Goal: Task Accomplishment & Management: Use online tool/utility

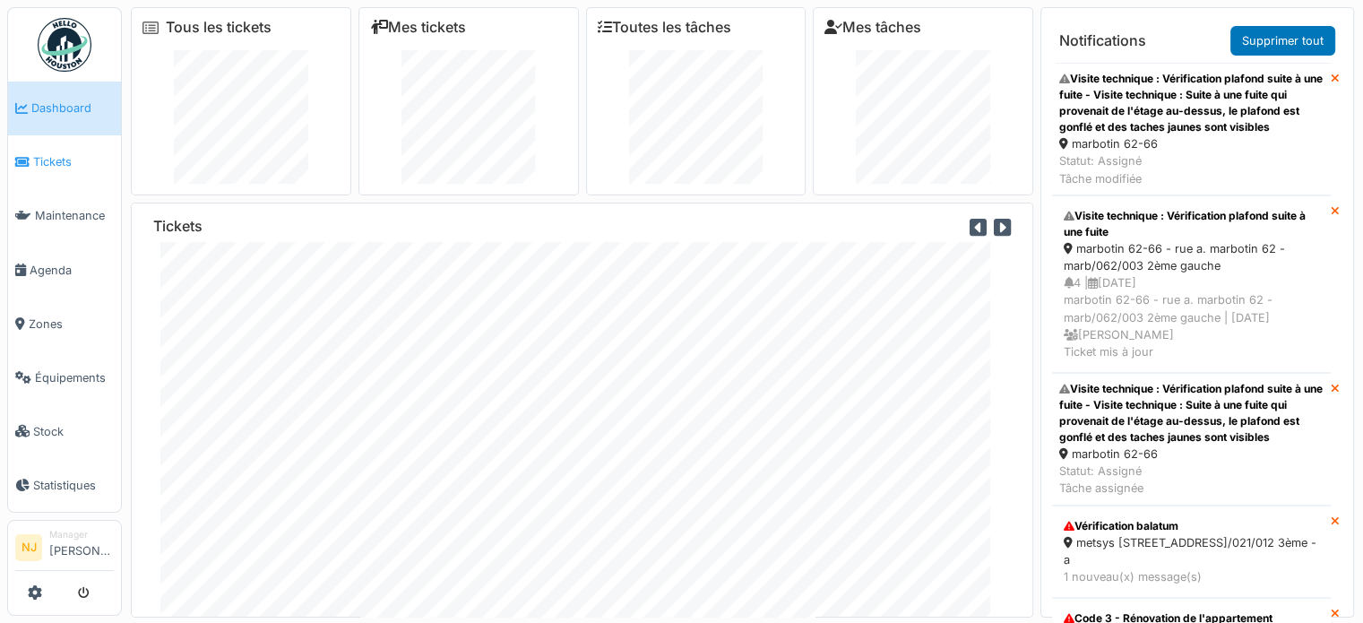
click at [56, 157] on span "Tickets" at bounding box center [73, 161] width 81 height 17
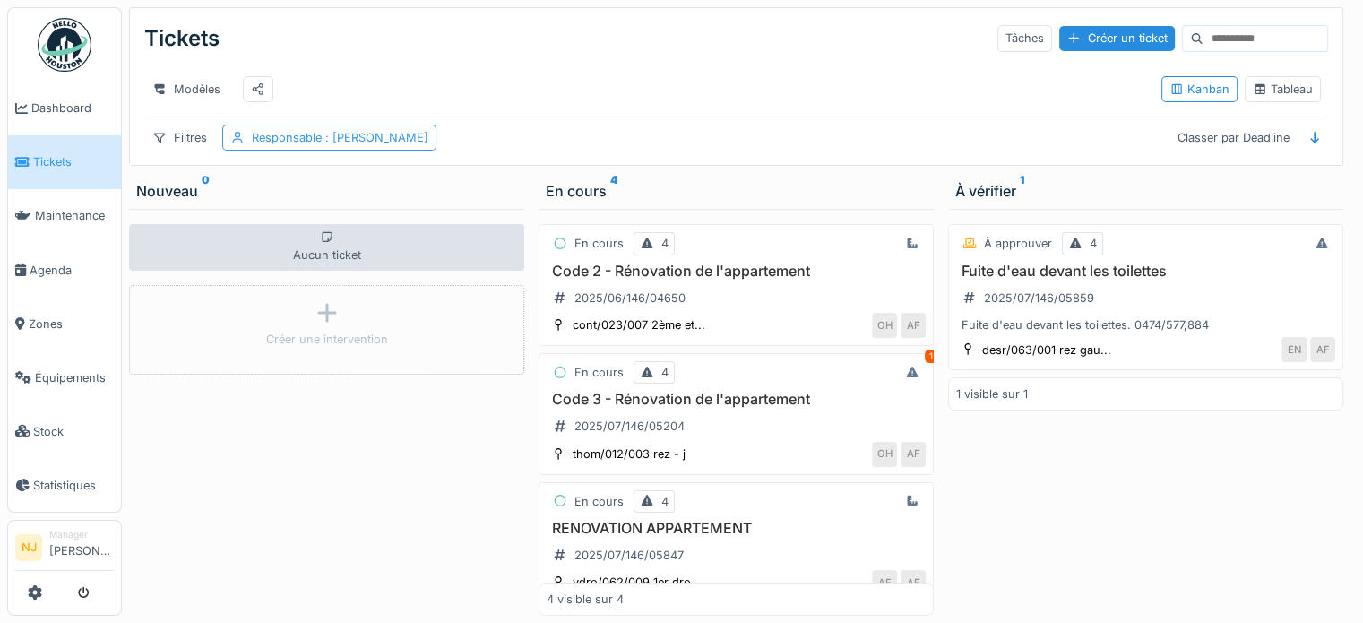
click at [365, 144] on span ": Antonio Fernandez" at bounding box center [375, 137] width 107 height 13
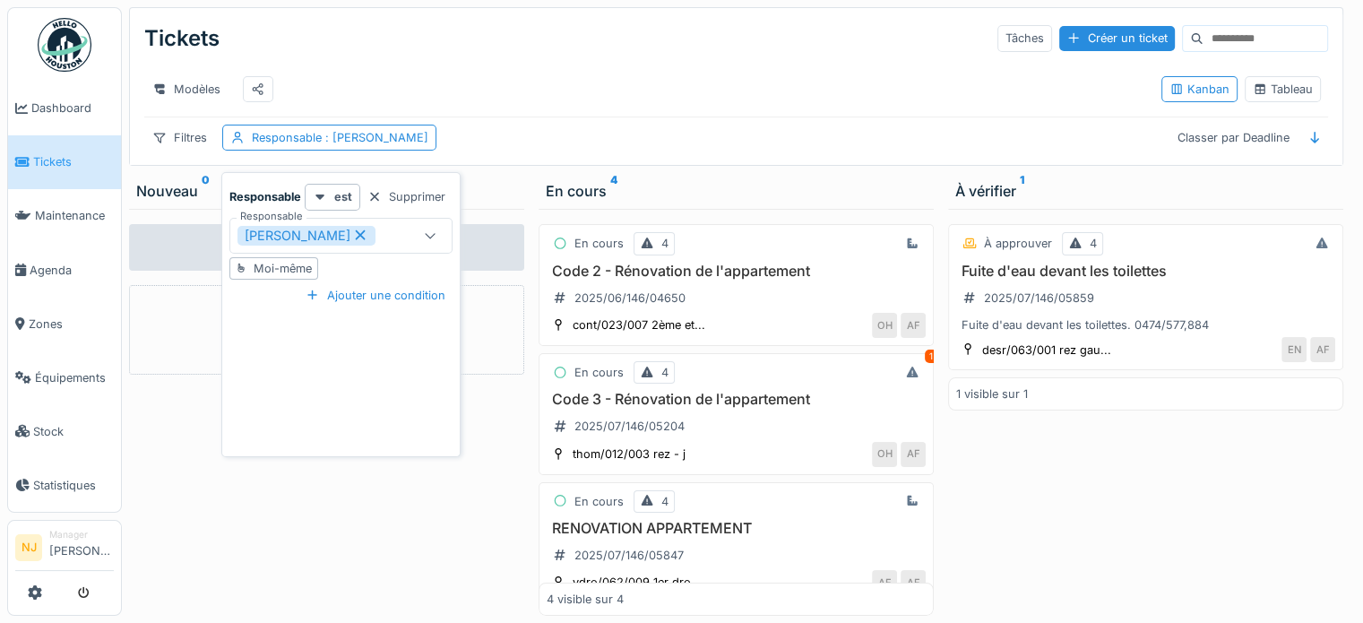
click at [366, 232] on icon at bounding box center [361, 235] width 10 height 10
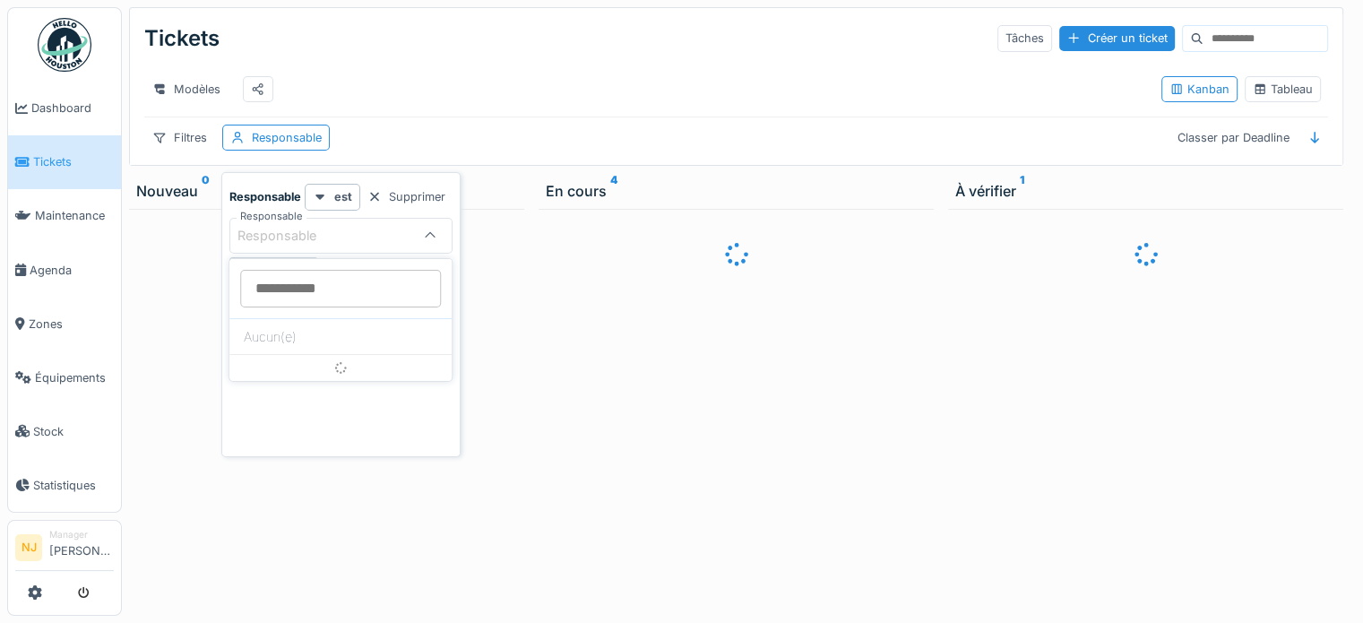
click at [295, 286] on input "Responsable" at bounding box center [340, 289] width 201 height 38
click at [371, 194] on div at bounding box center [375, 196] width 14 height 17
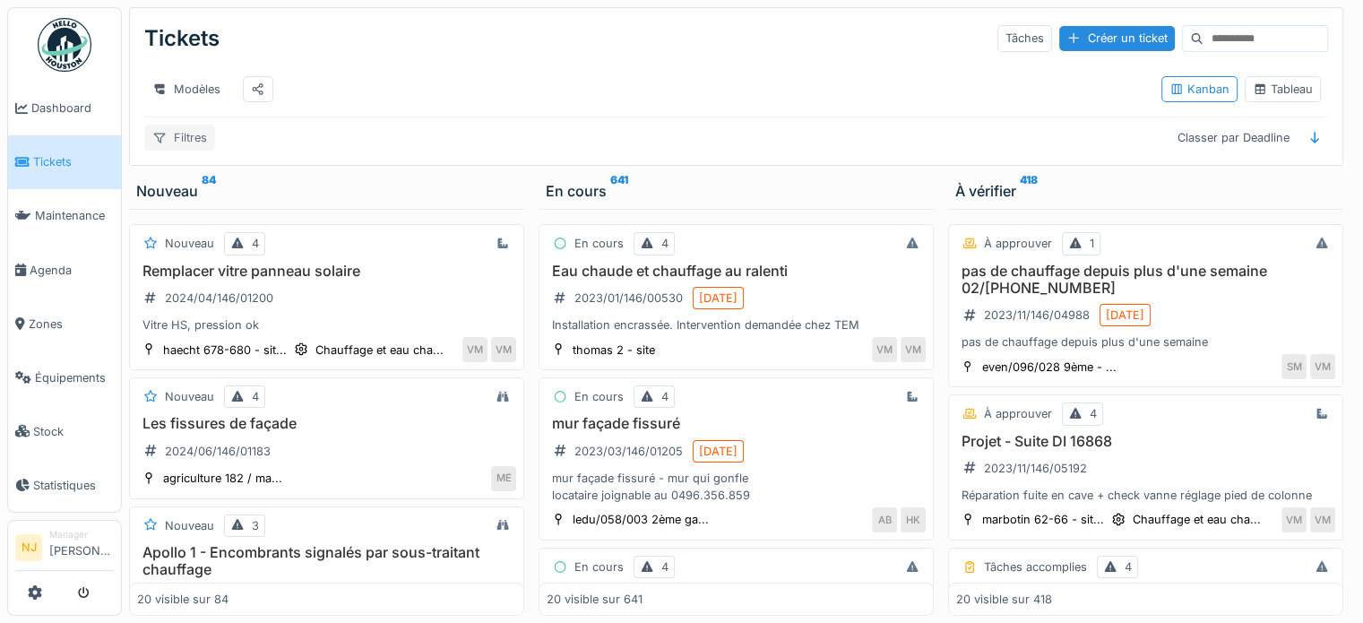
click at [177, 149] on div "Filtres" at bounding box center [179, 138] width 71 height 26
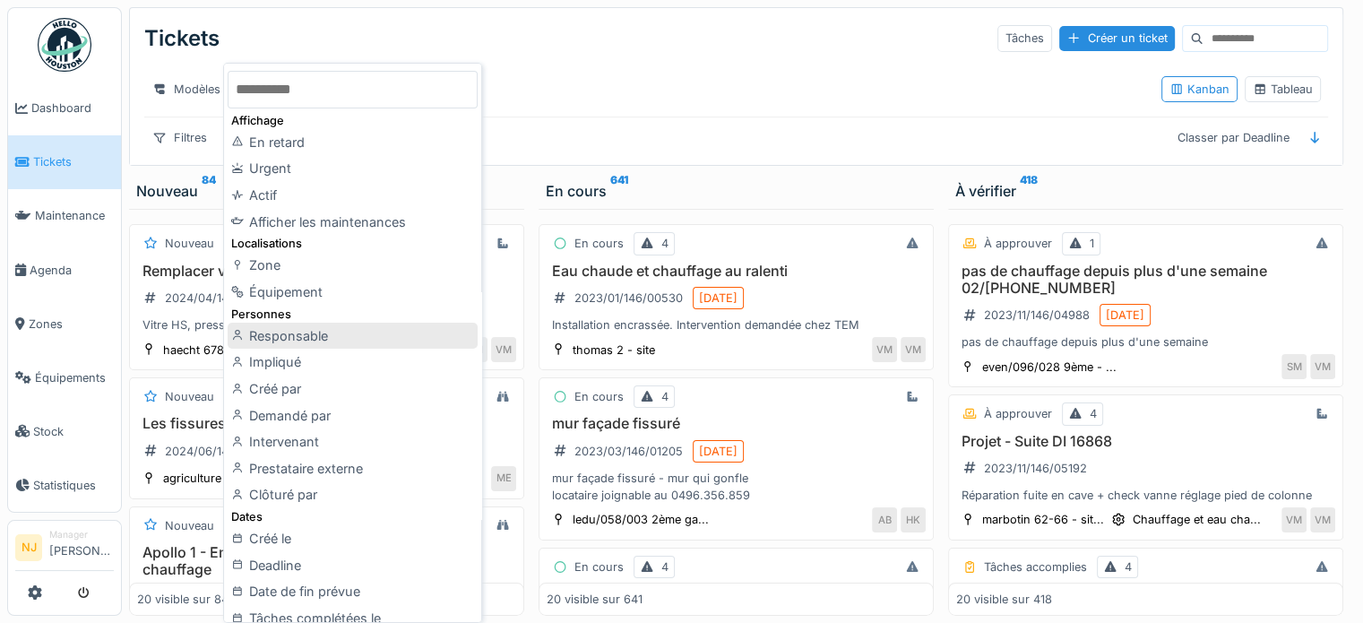
click at [307, 336] on div "Responsable" at bounding box center [352, 336] width 249 height 27
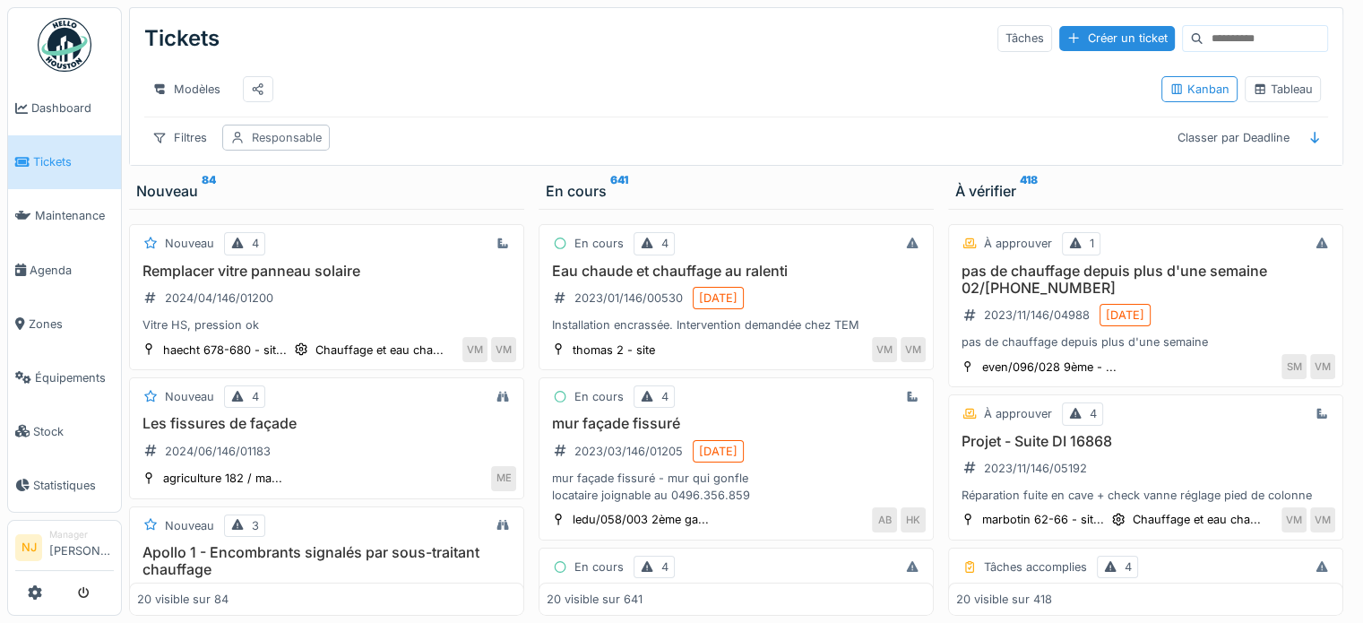
click at [275, 146] on div "Responsable" at bounding box center [287, 137] width 70 height 17
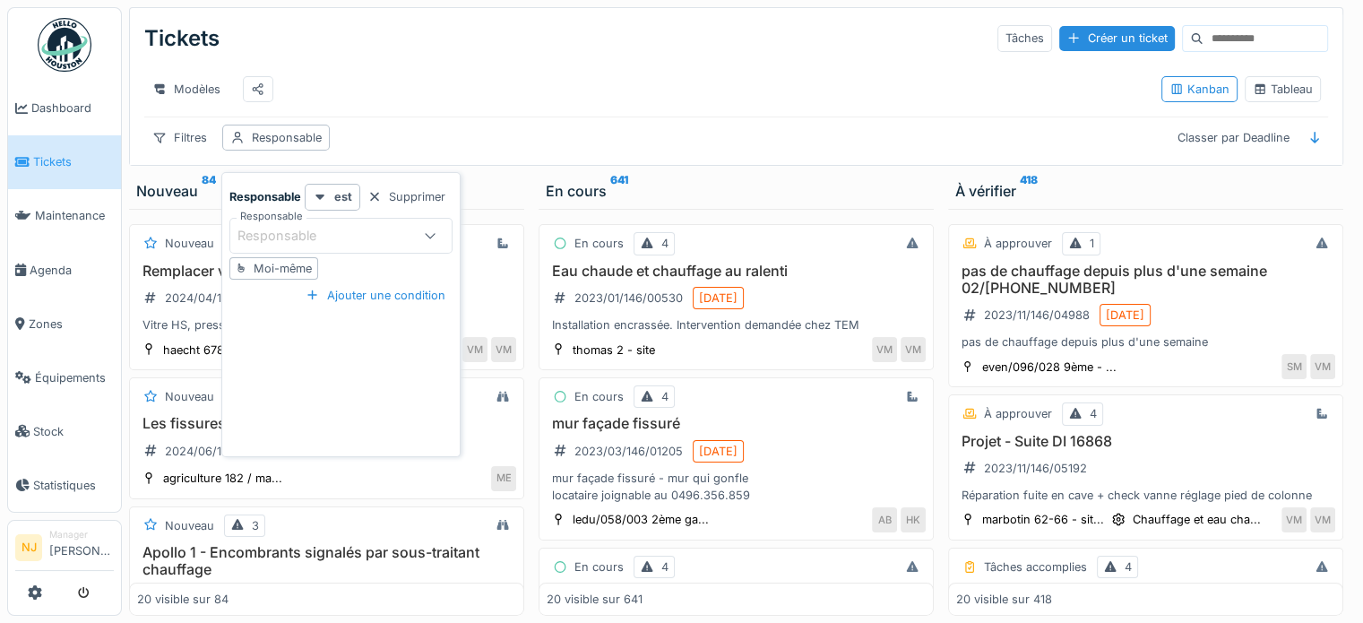
click at [270, 263] on div "Moi-même" at bounding box center [283, 268] width 58 height 17
type input "*****"
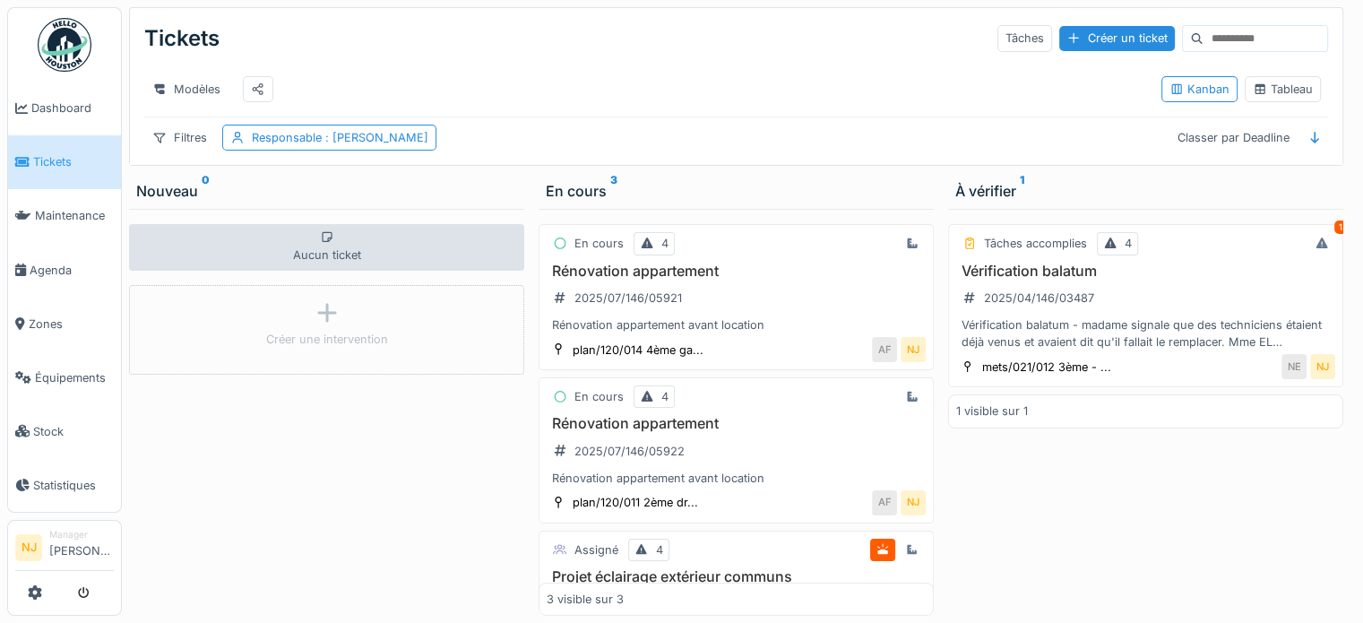
click at [477, 92] on div "Modèles" at bounding box center [645, 89] width 1003 height 40
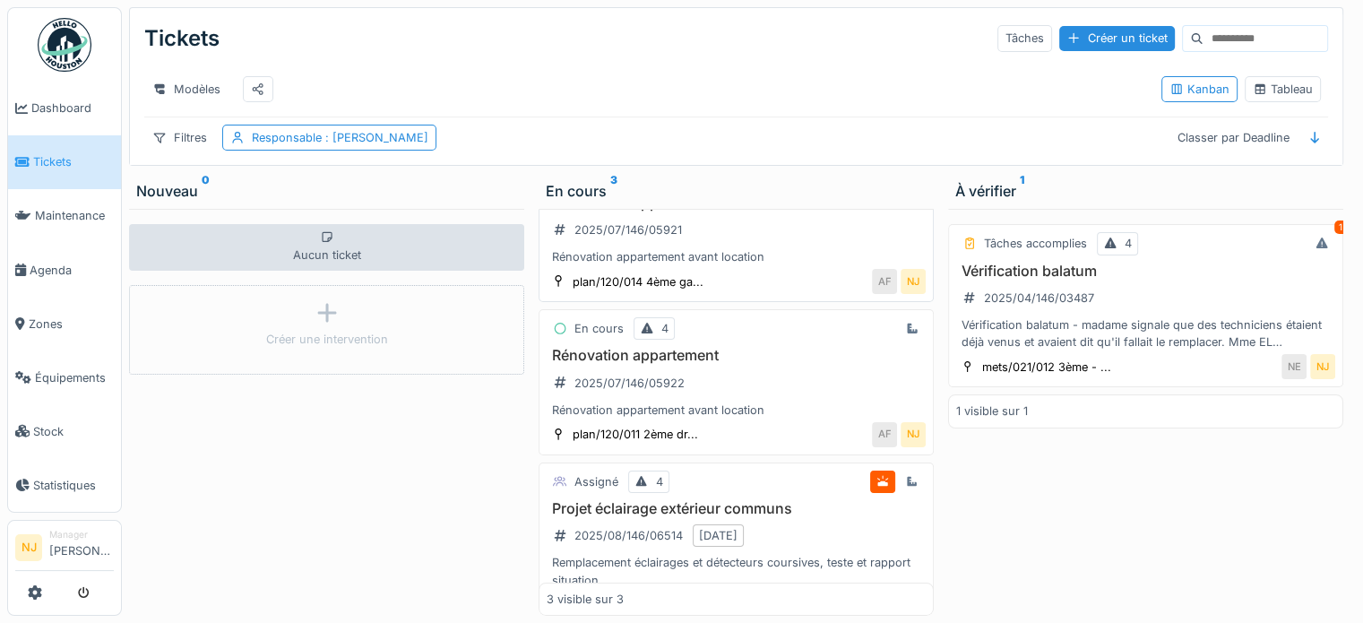
scroll to position [37, 0]
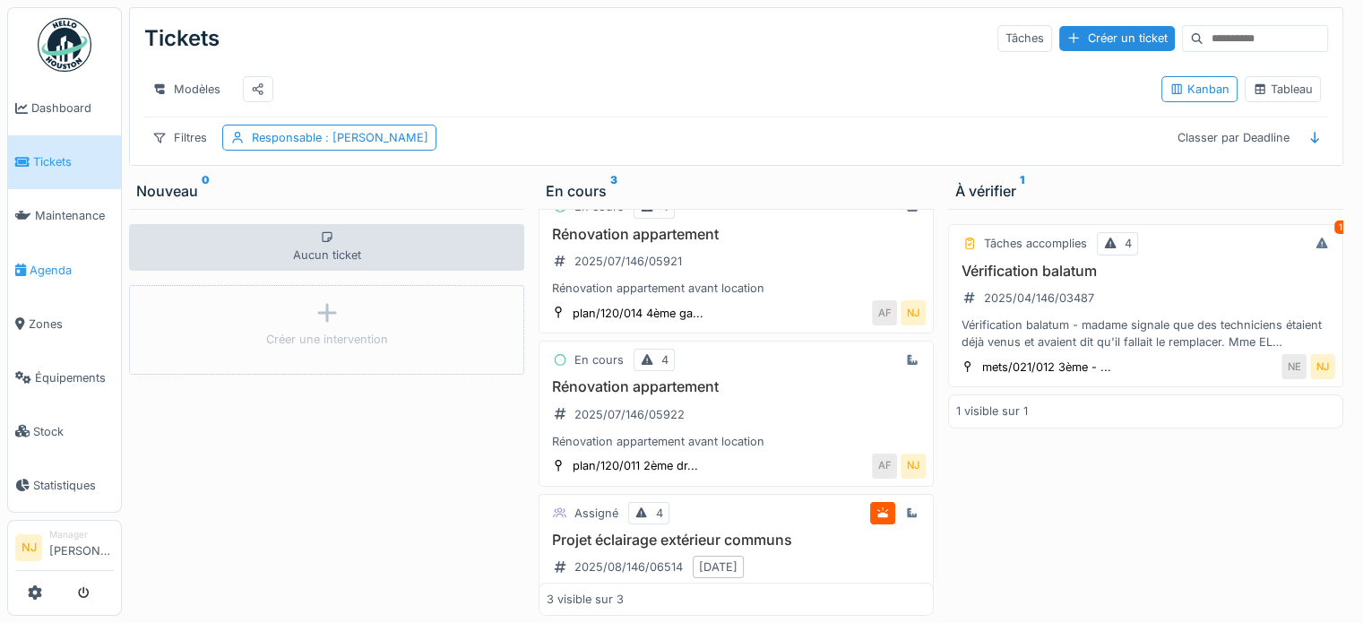
click at [39, 262] on span "Agenda" at bounding box center [72, 270] width 84 height 17
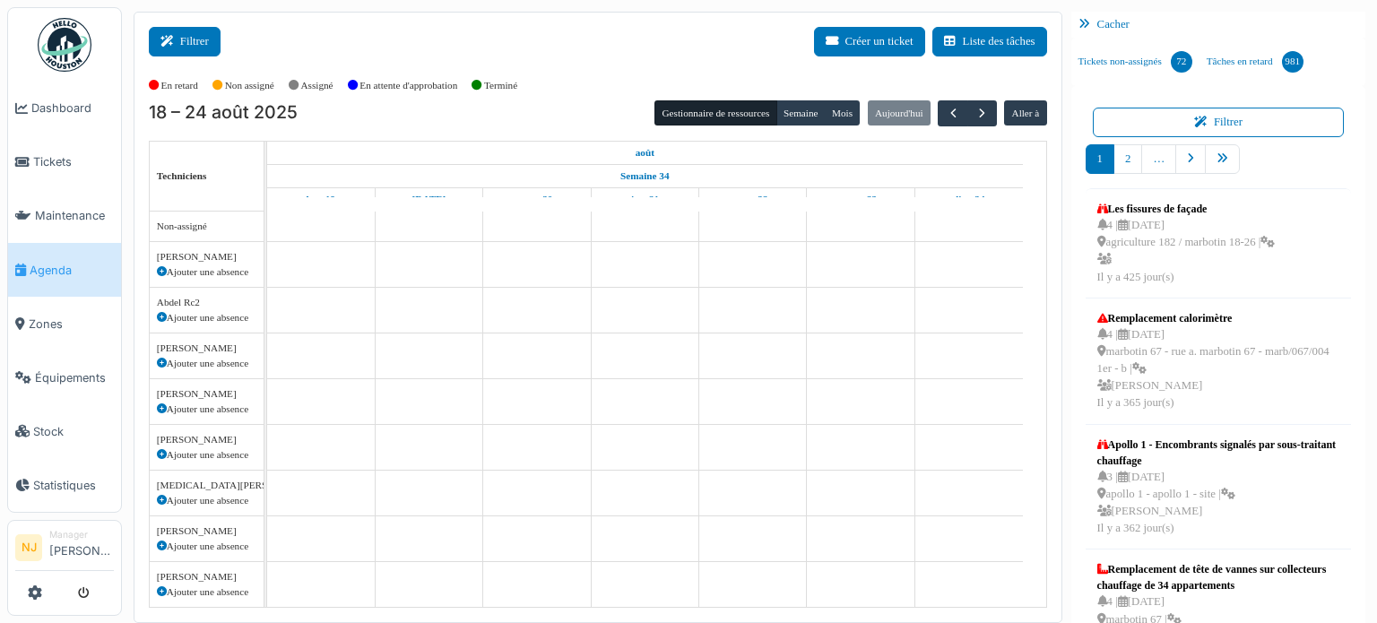
click at [178, 37] on icon at bounding box center [170, 42] width 20 height 12
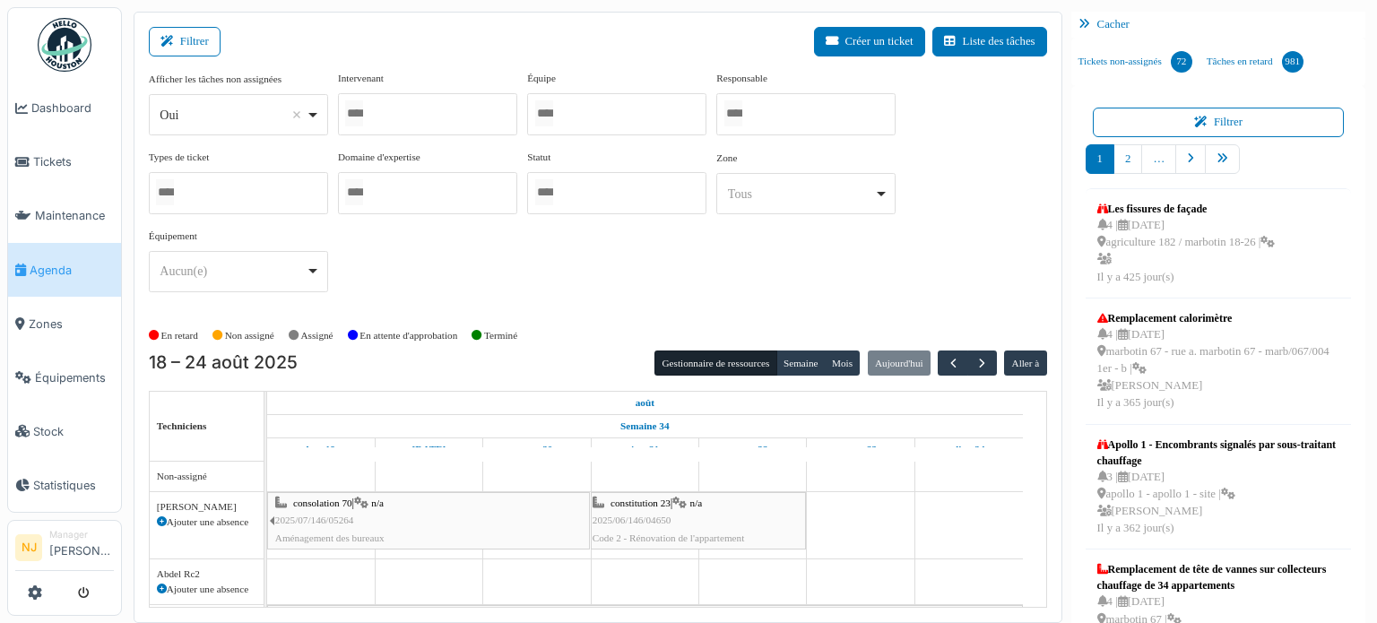
click at [553, 117] on input "Tous" at bounding box center [544, 113] width 18 height 26
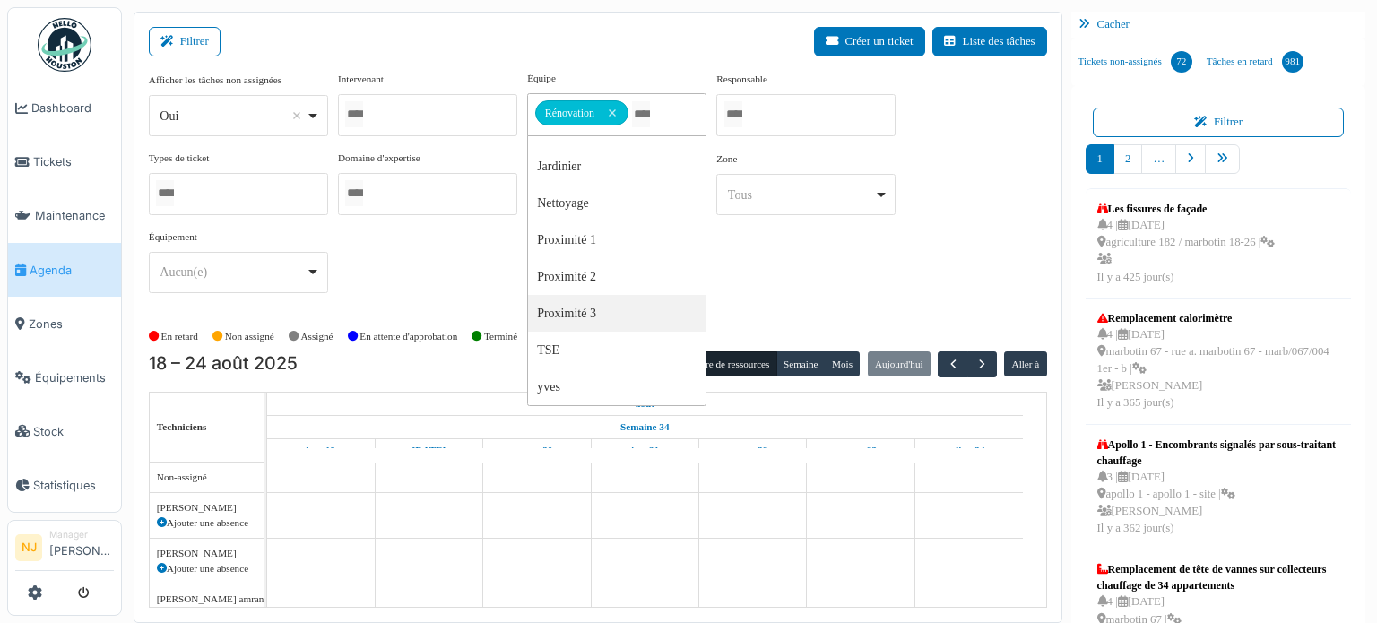
scroll to position [25, 0]
click at [653, 30] on div "Filtrer Créer un ticket Liste des tâches" at bounding box center [598, 49] width 898 height 44
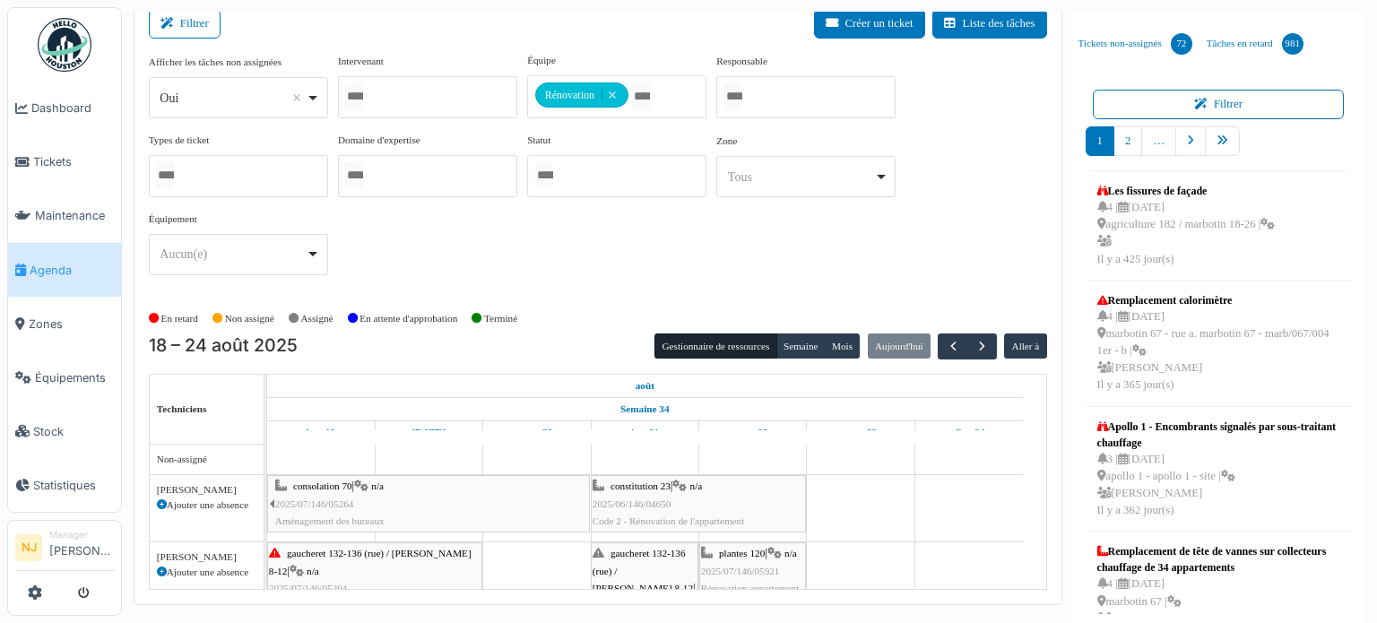
scroll to position [23, 0]
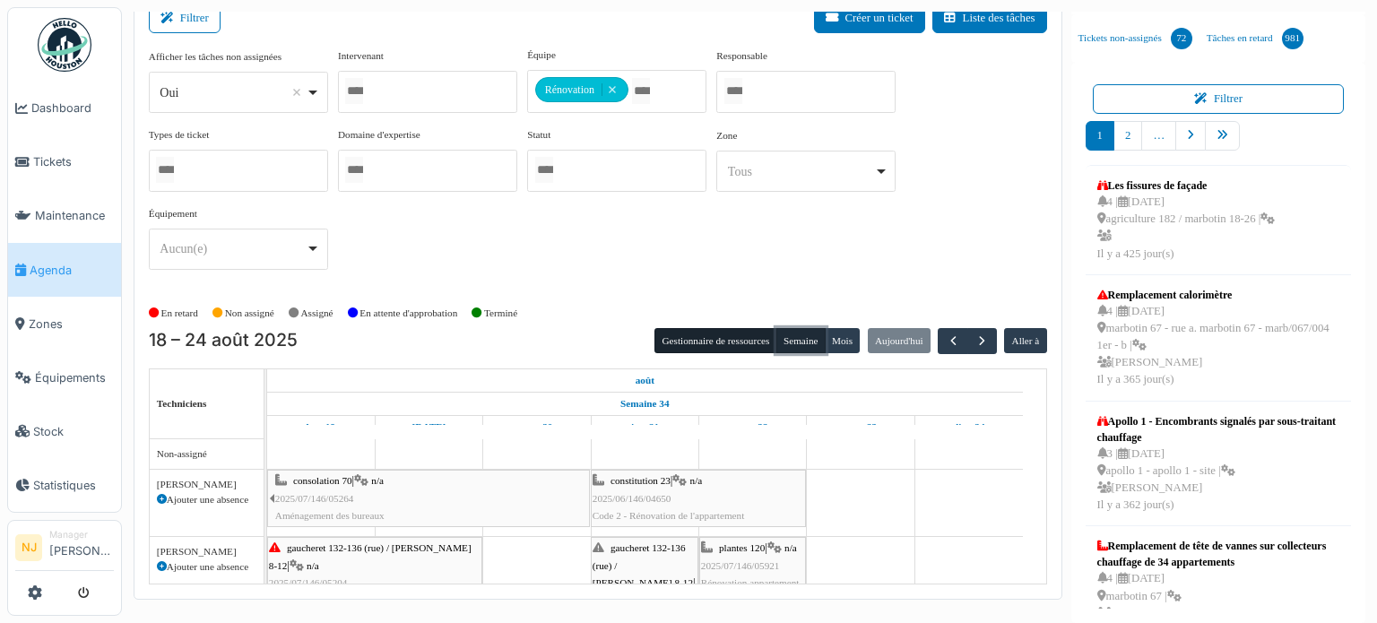
click at [792, 335] on button "Semaine" at bounding box center [800, 340] width 49 height 25
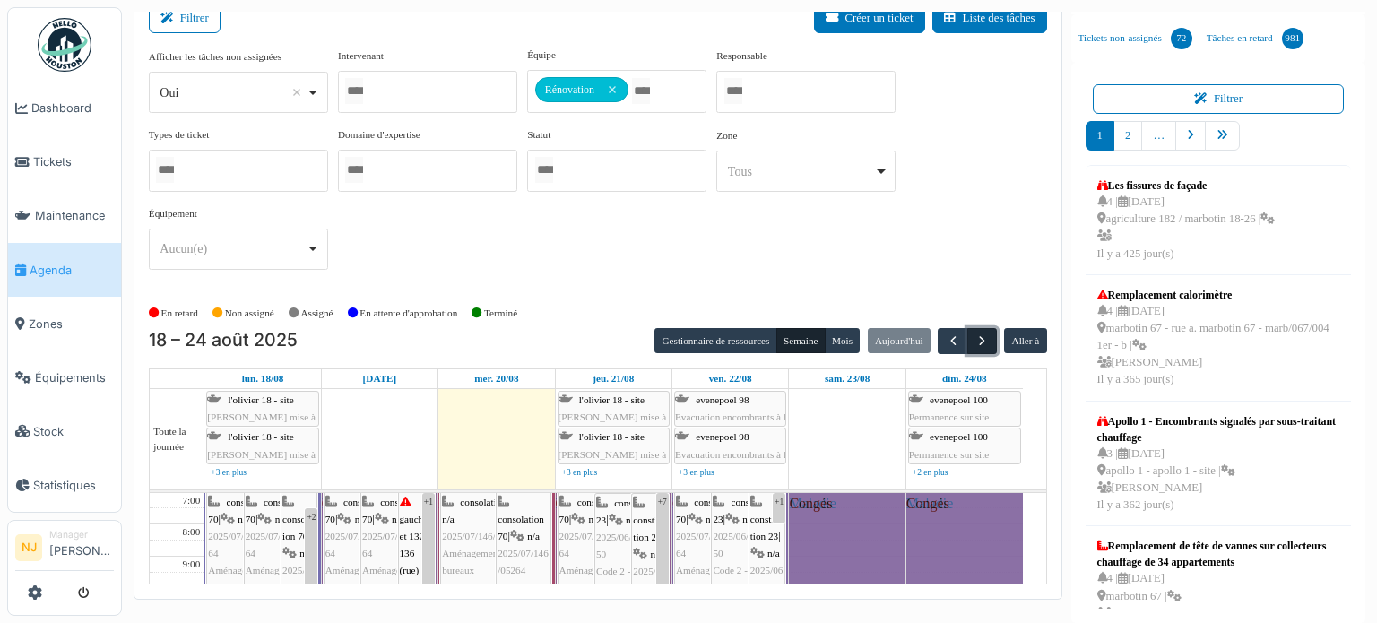
click at [974, 334] on span "button" at bounding box center [981, 340] width 15 height 15
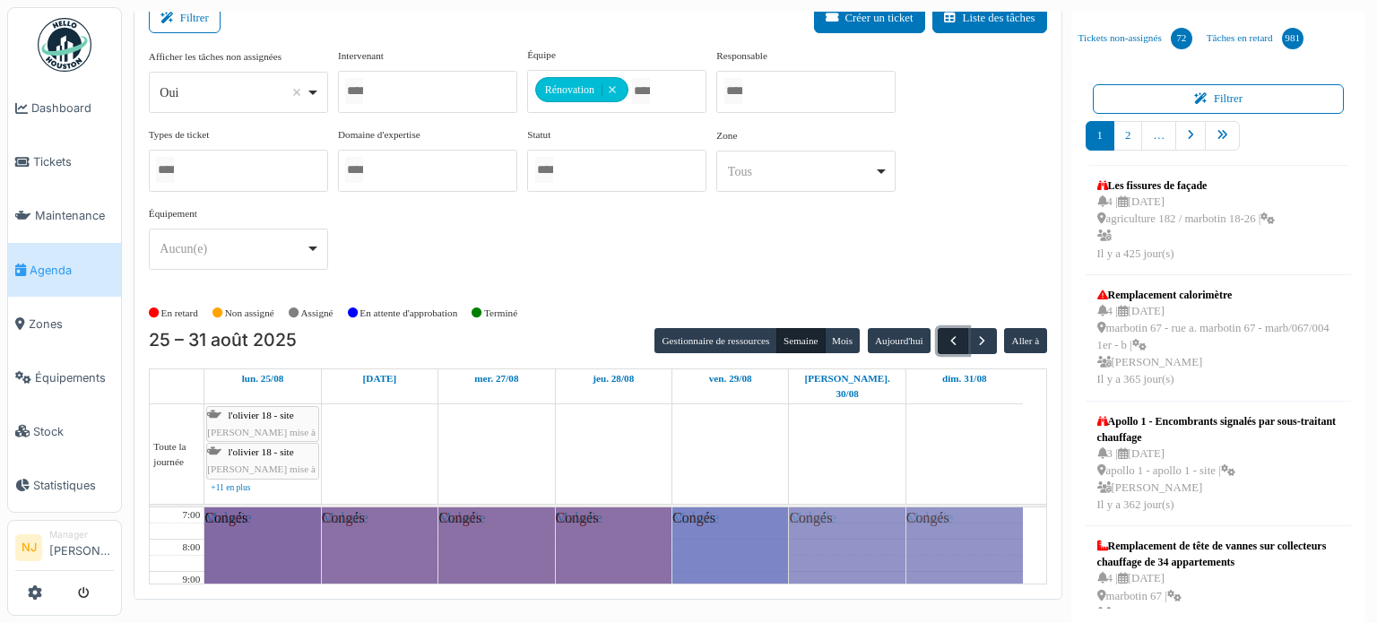
click at [946, 336] on span "button" at bounding box center [953, 340] width 15 height 15
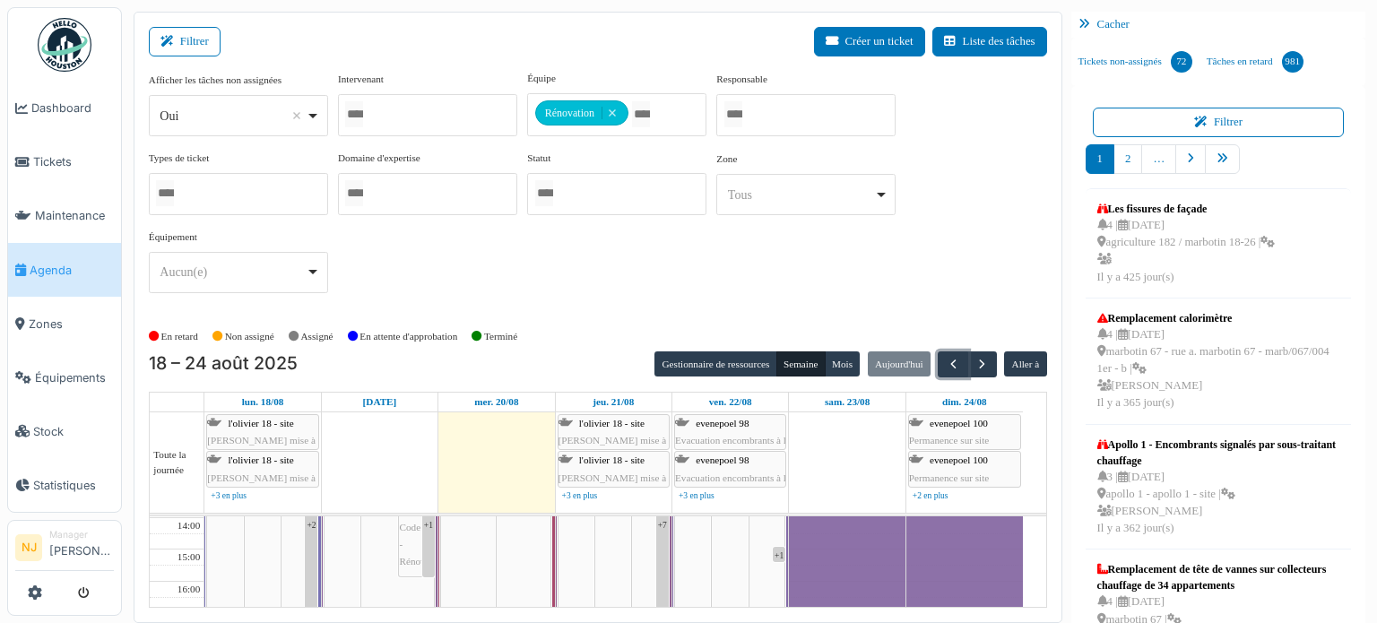
scroll to position [179, 0]
click at [699, 361] on button "Gestionnaire de ressources" at bounding box center [715, 363] width 122 height 25
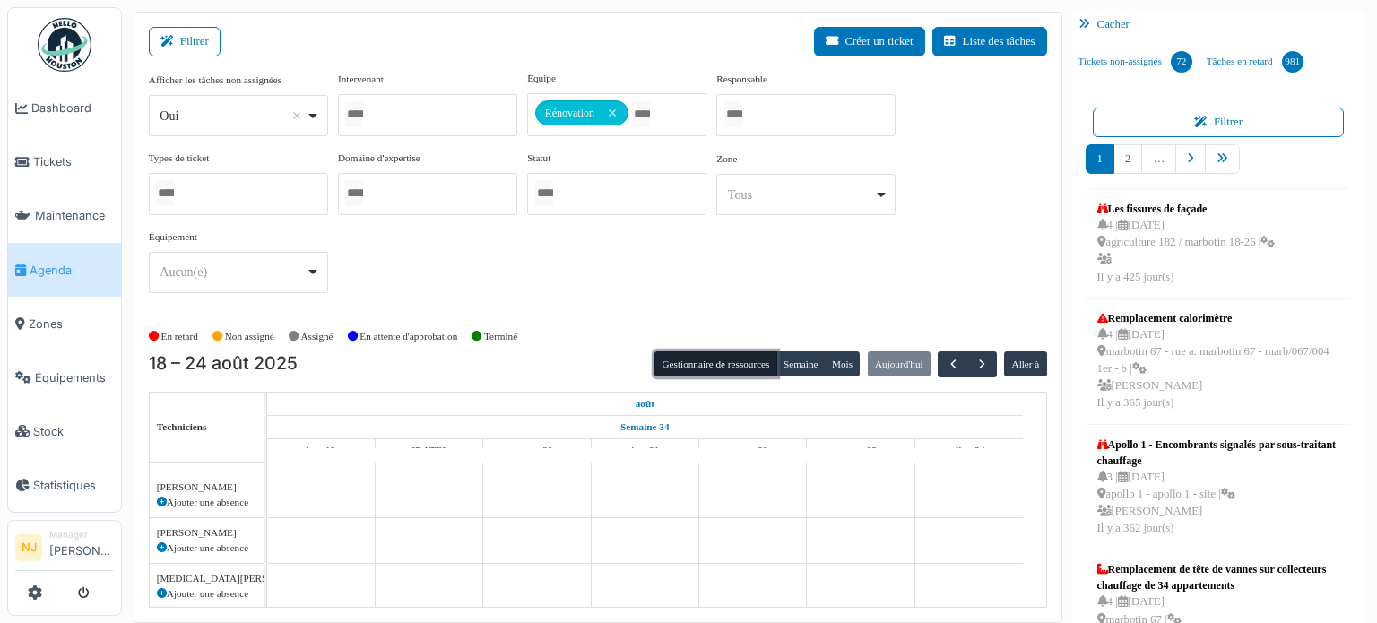
scroll to position [0, 0]
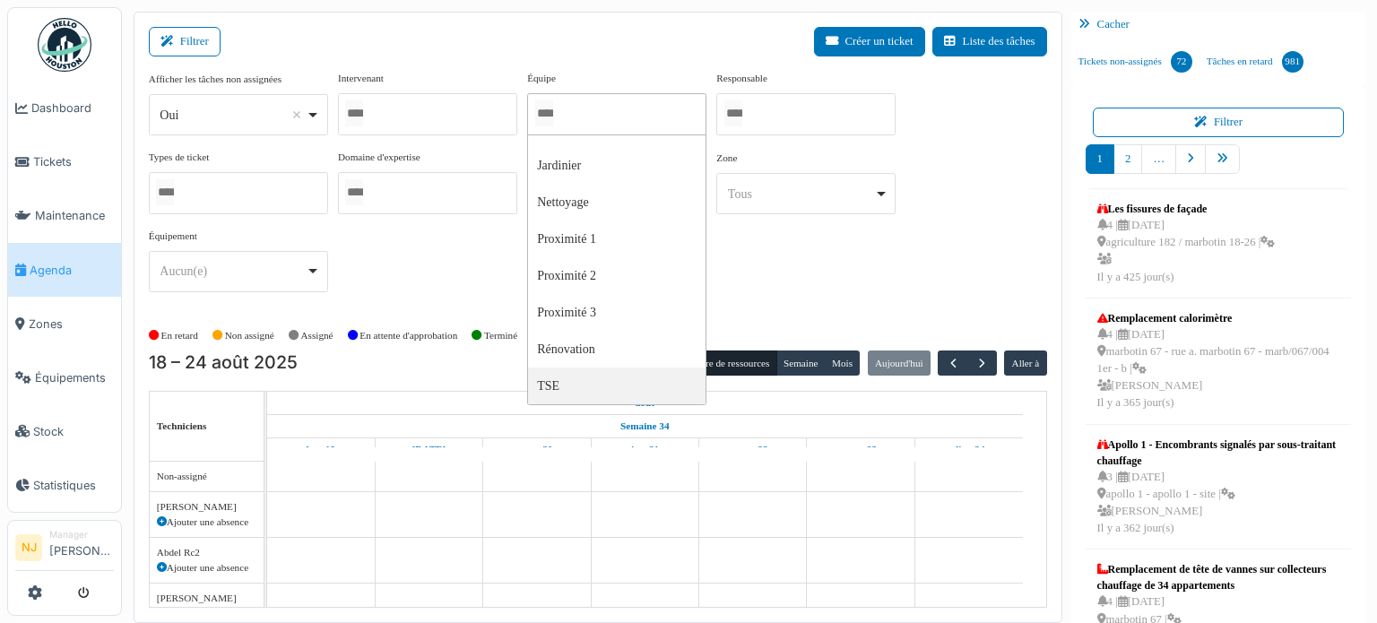
click at [402, 108] on div at bounding box center [427, 114] width 179 height 42
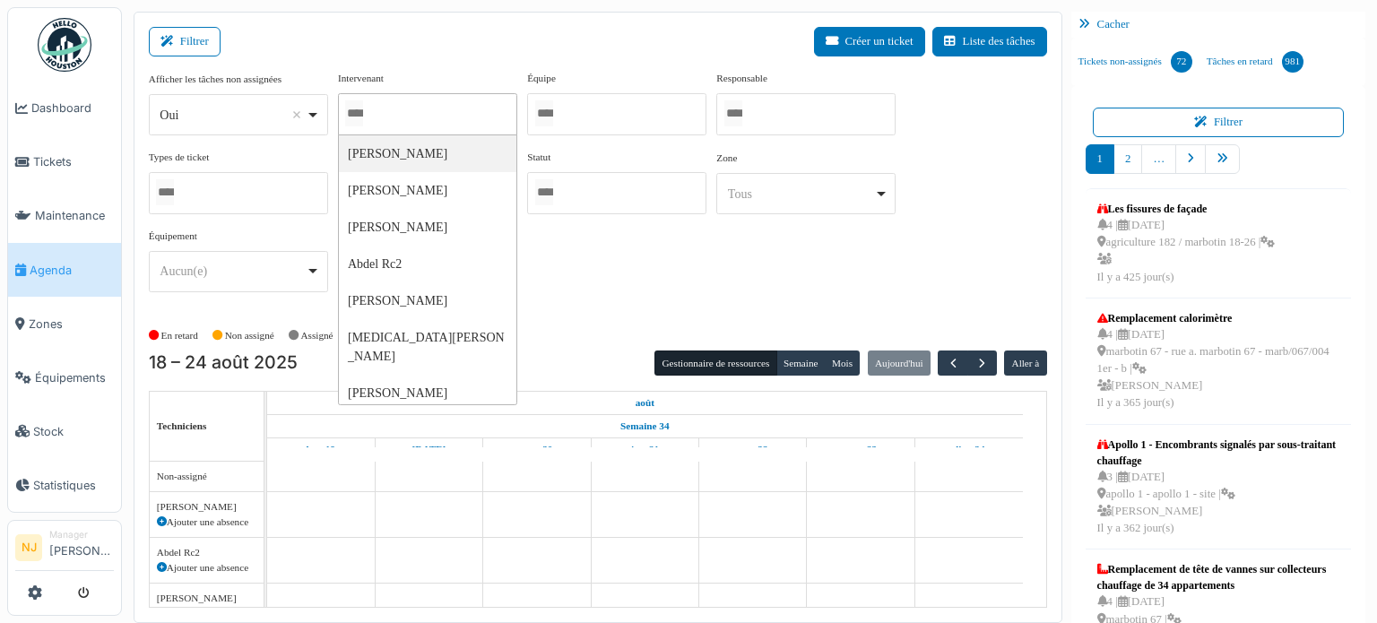
click at [592, 110] on div at bounding box center [616, 114] width 179 height 42
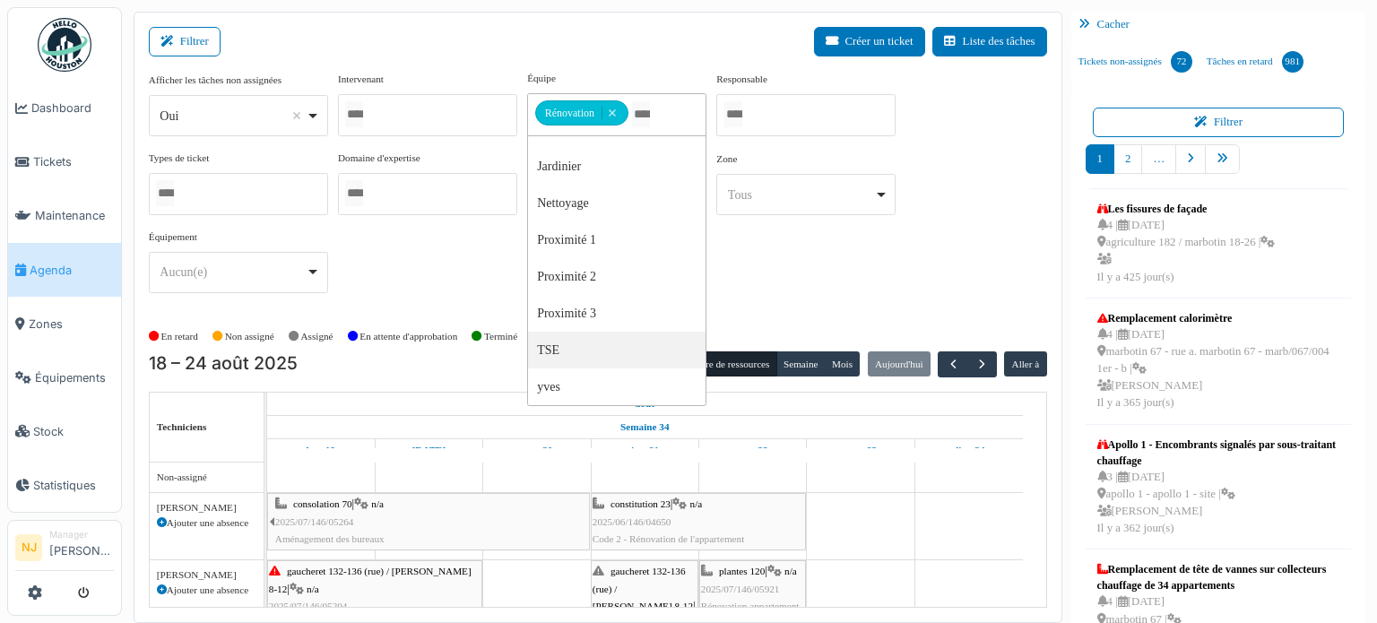
scroll to position [23, 0]
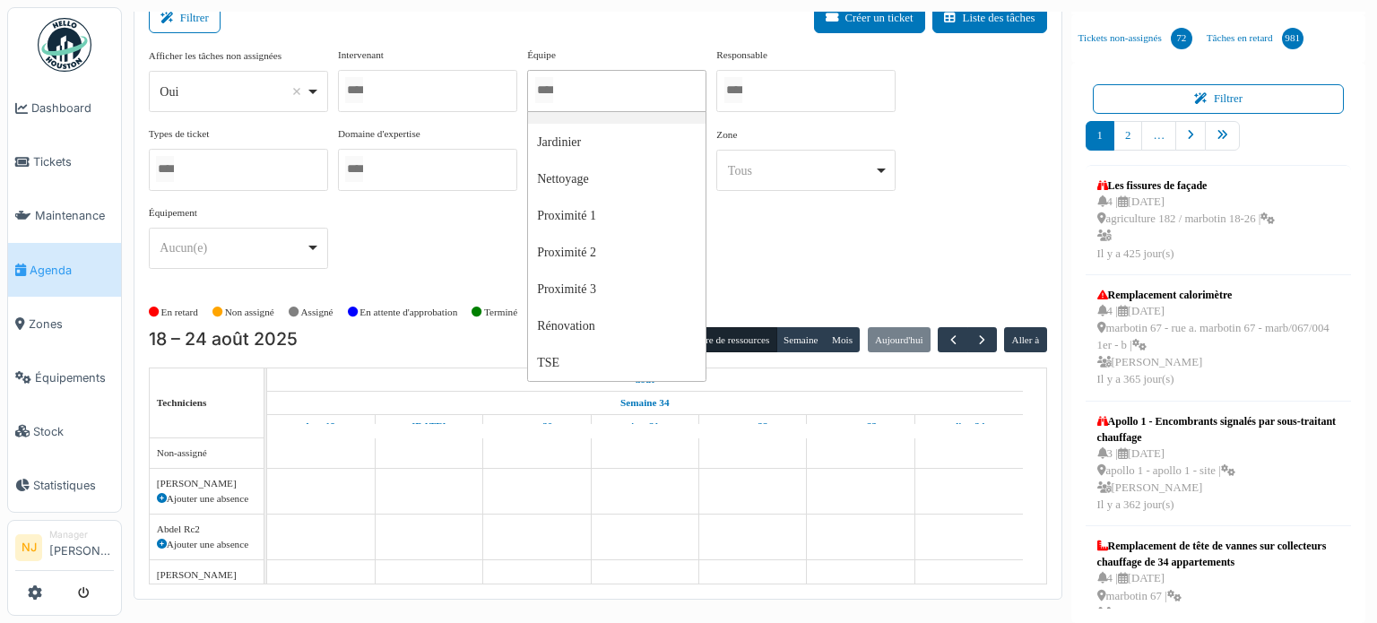
click at [424, 87] on div at bounding box center [427, 91] width 179 height 42
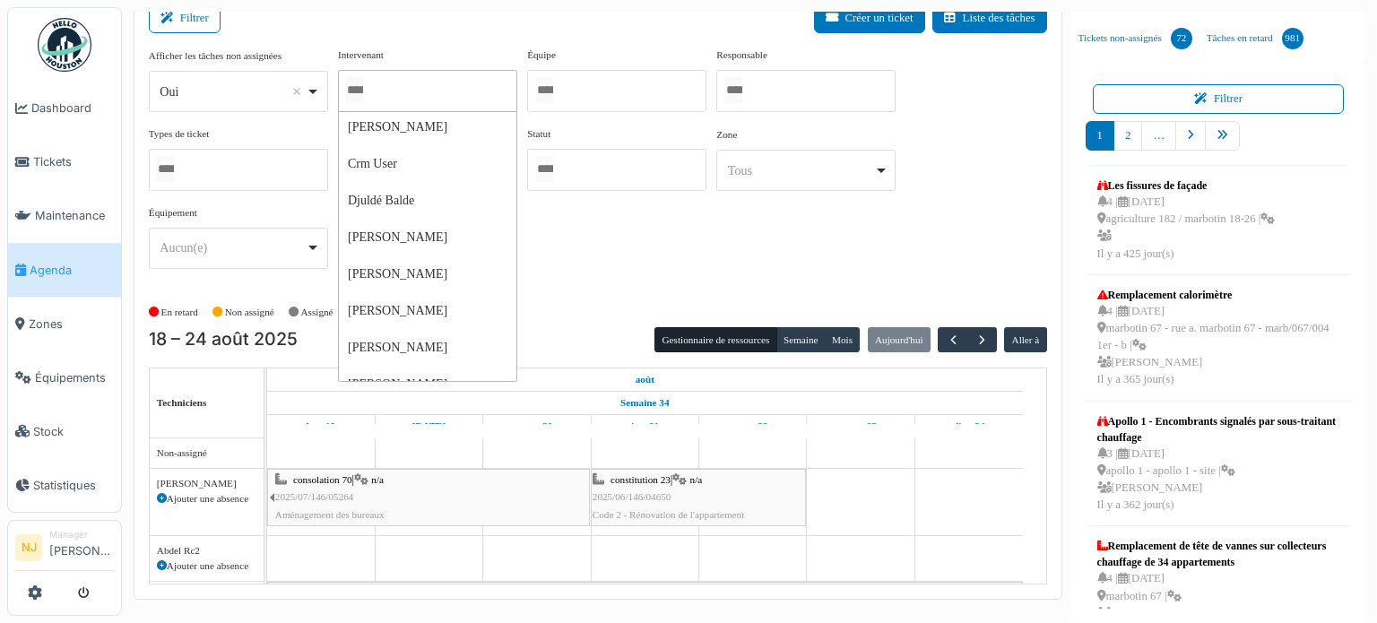
scroll to position [717, 0]
click at [588, 92] on div at bounding box center [616, 91] width 179 height 42
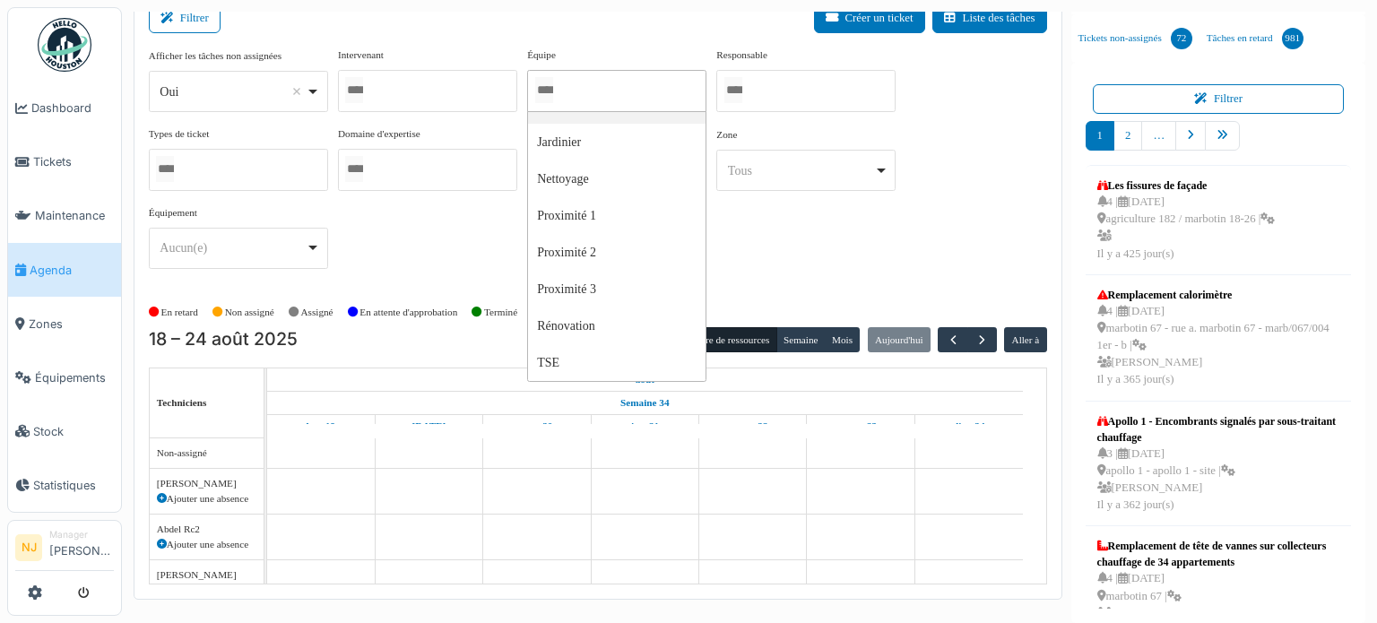
click at [363, 96] on input "Tous" at bounding box center [354, 90] width 18 height 26
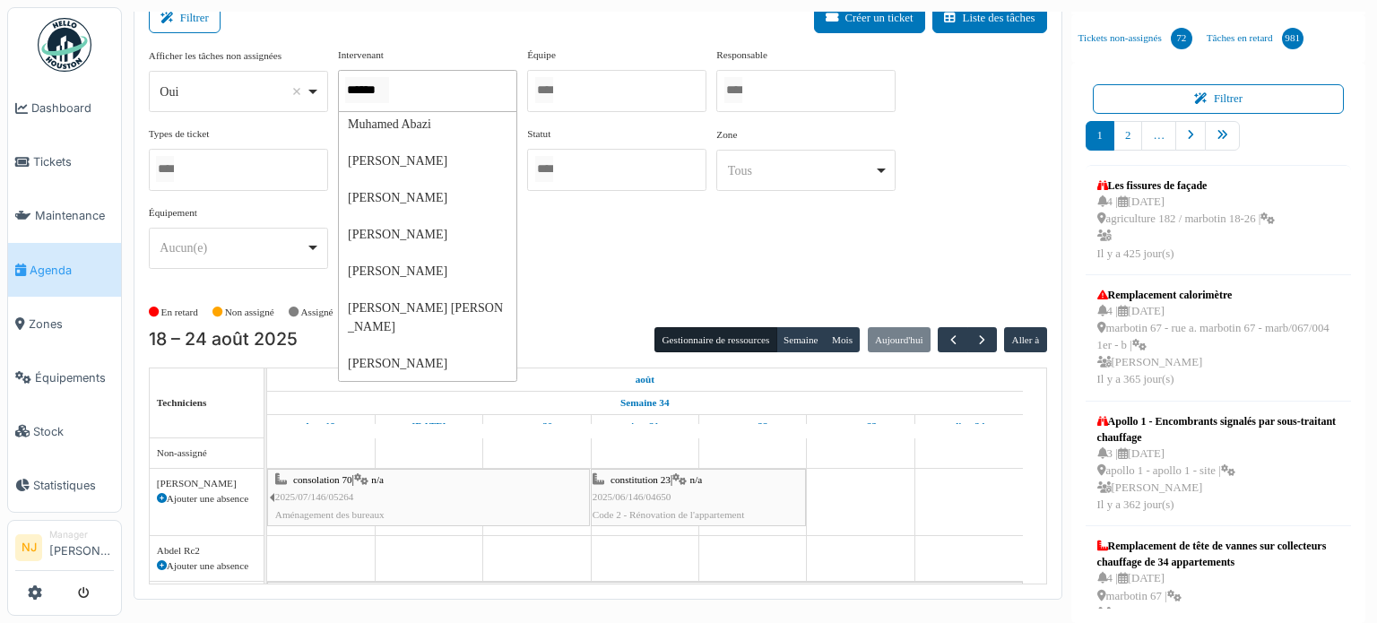
scroll to position [0, 0]
type input "*******"
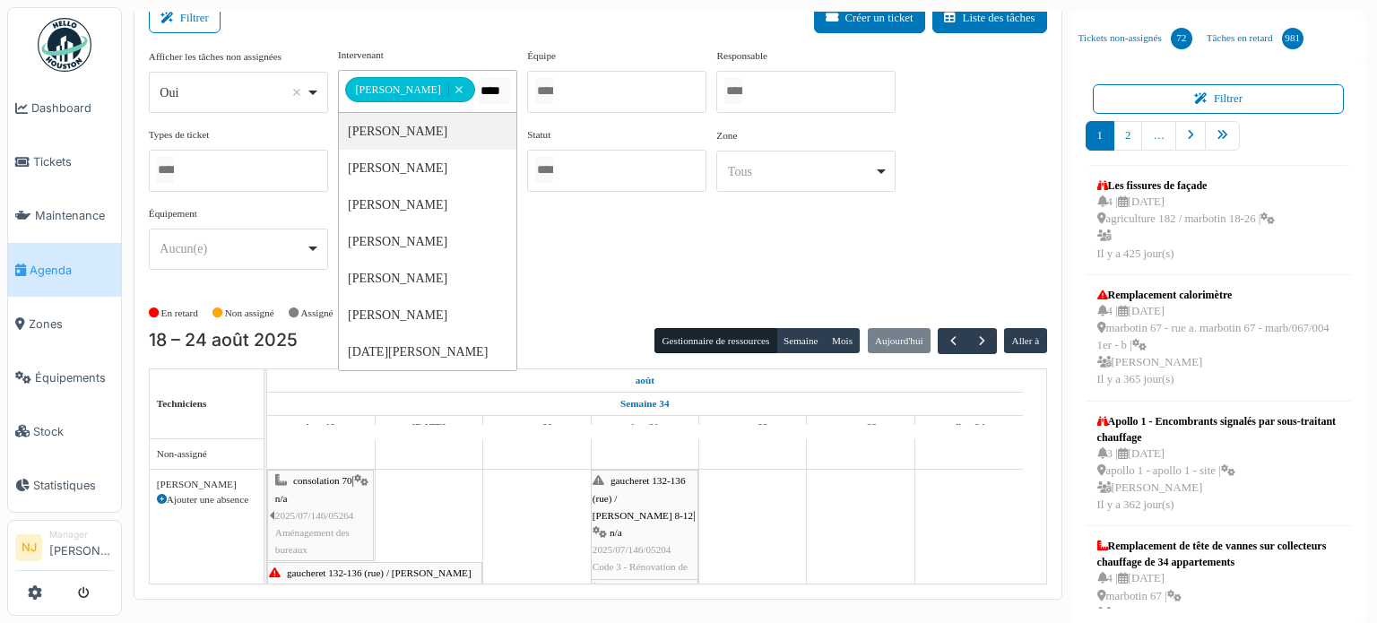
type input "*****"
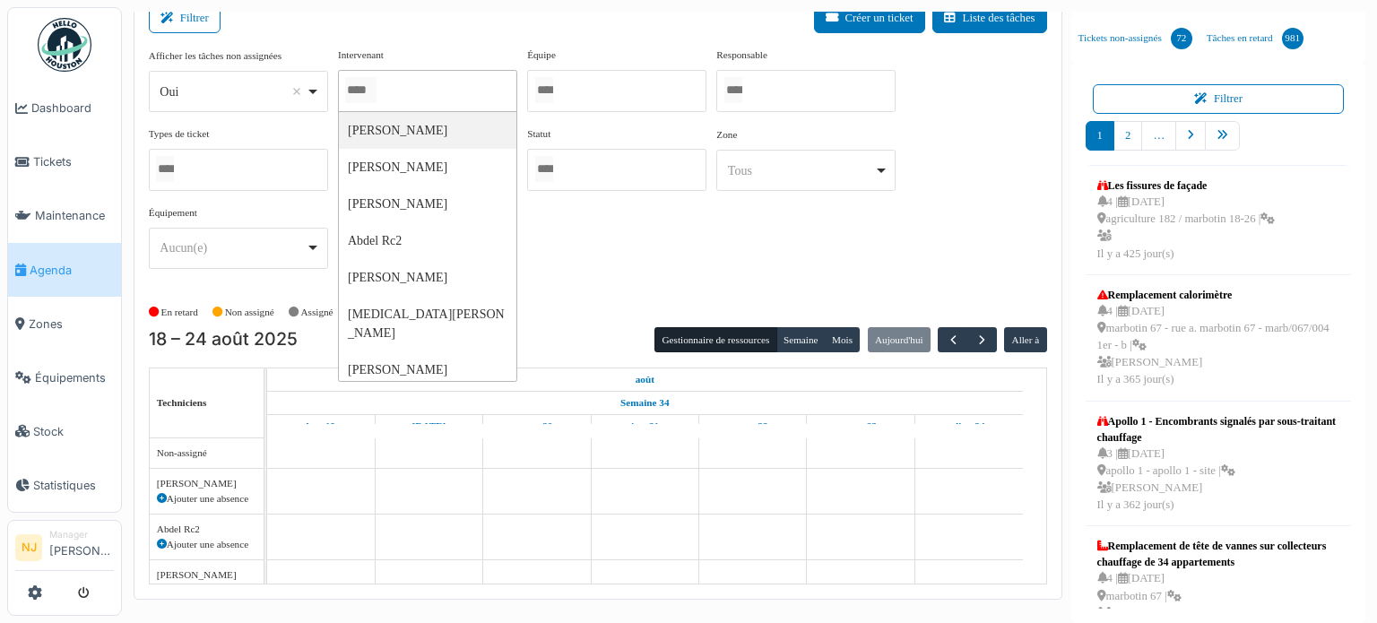
click at [581, 88] on div at bounding box center [616, 91] width 179 height 42
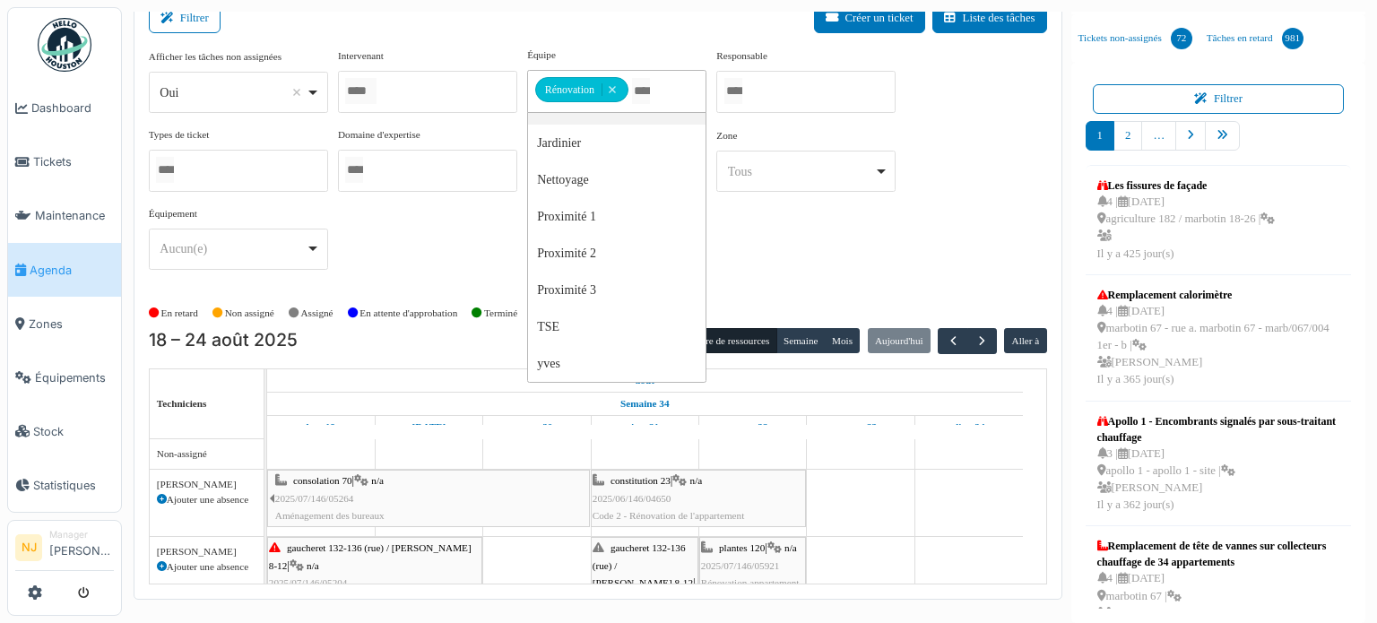
click at [632, 29] on div "Filtrer Créer un ticket Liste des tâches" at bounding box center [598, 26] width 898 height 44
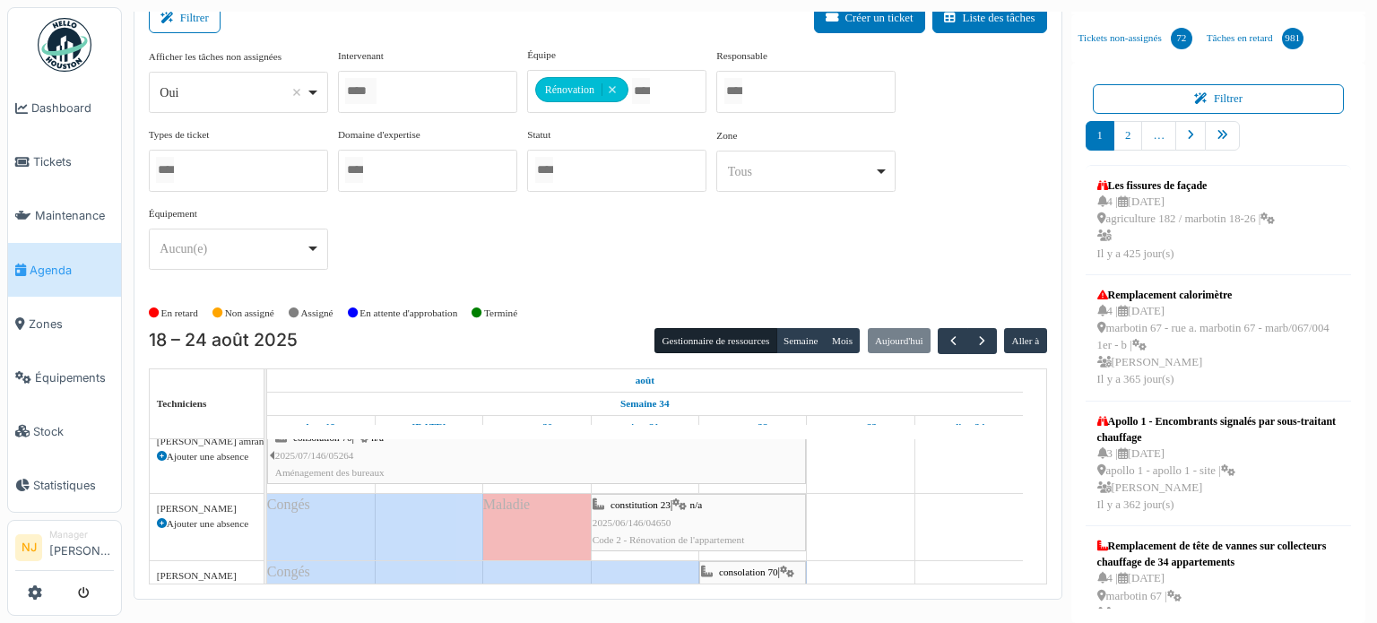
scroll to position [507, 0]
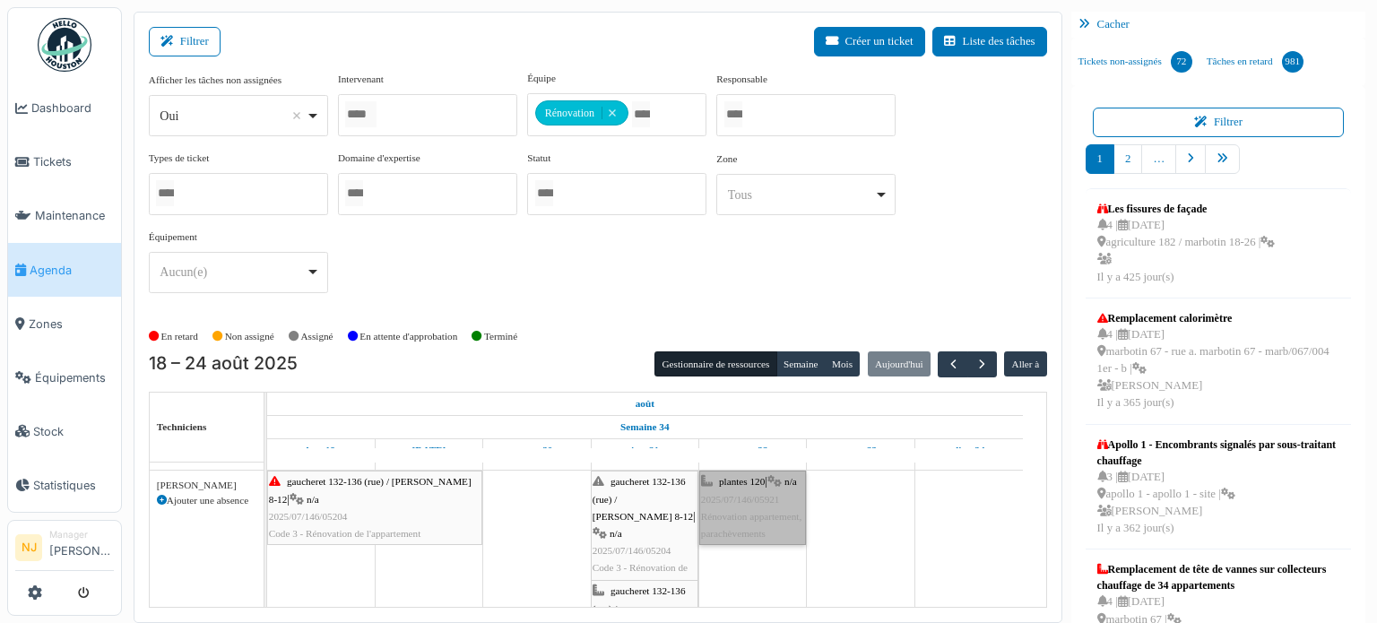
drag, startPoint x: 747, startPoint y: 502, endPoint x: 846, endPoint y: 528, distance: 102.8
click at [744, 474] on link "plantes 120 | n/a 2025/07/146/05921 Rénovation appartement, parachèvements" at bounding box center [752, 508] width 107 height 74
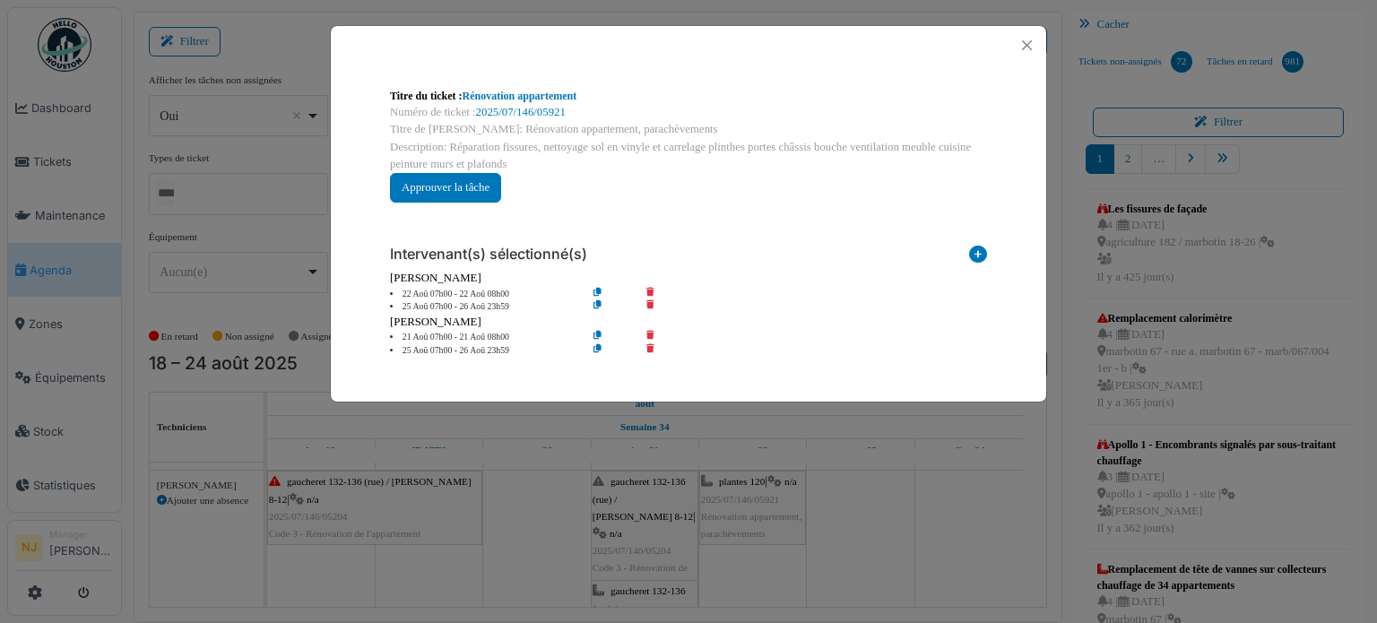
click at [598, 290] on icon at bounding box center [611, 294] width 51 height 13
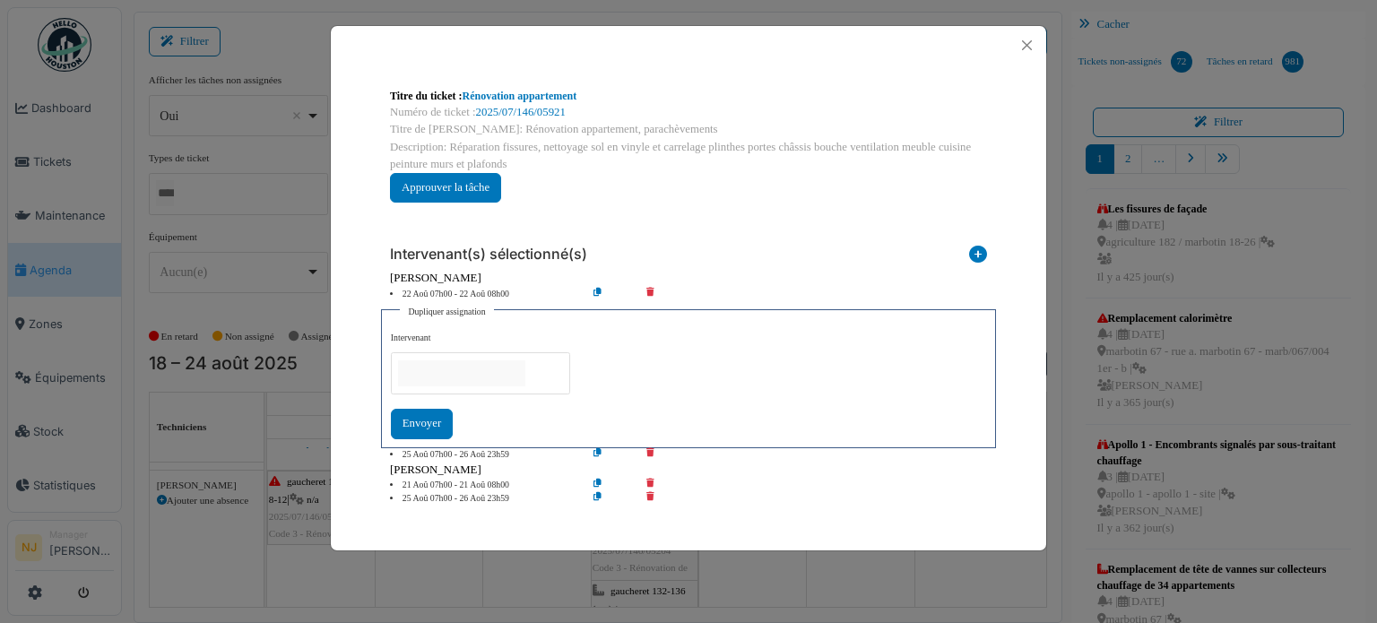
click at [434, 368] on input "null" at bounding box center [461, 373] width 127 height 26
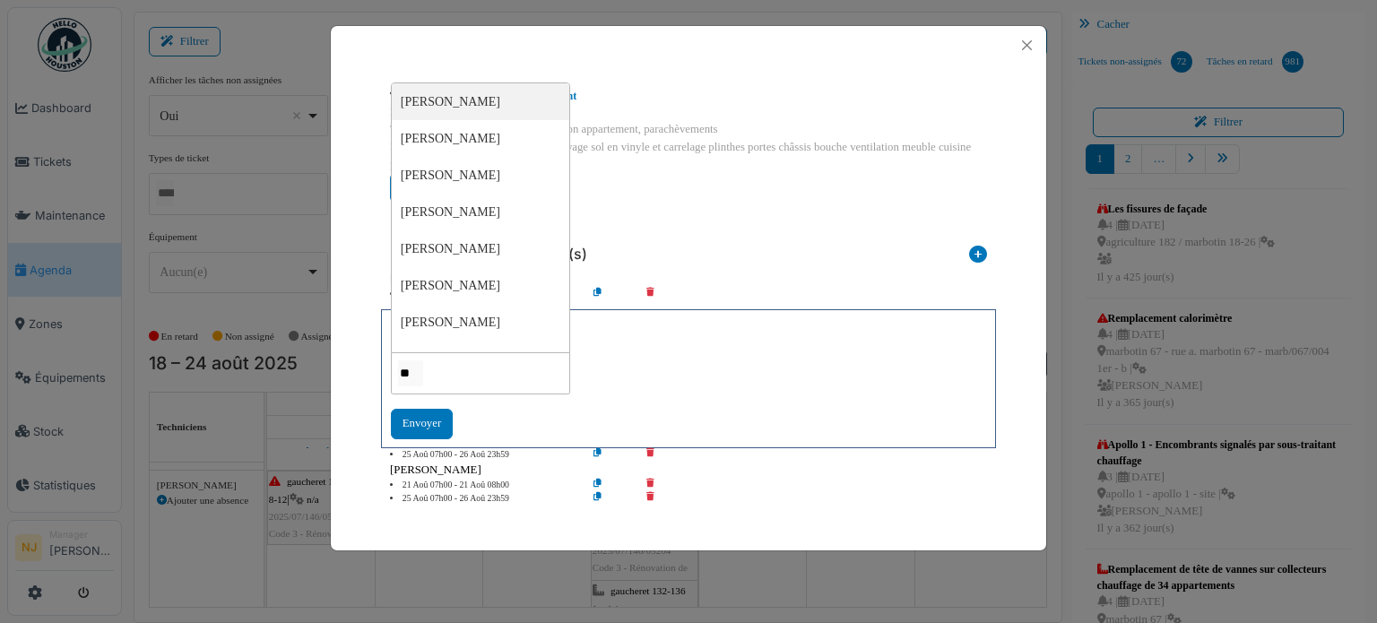
scroll to position [0, 0]
type input "*"
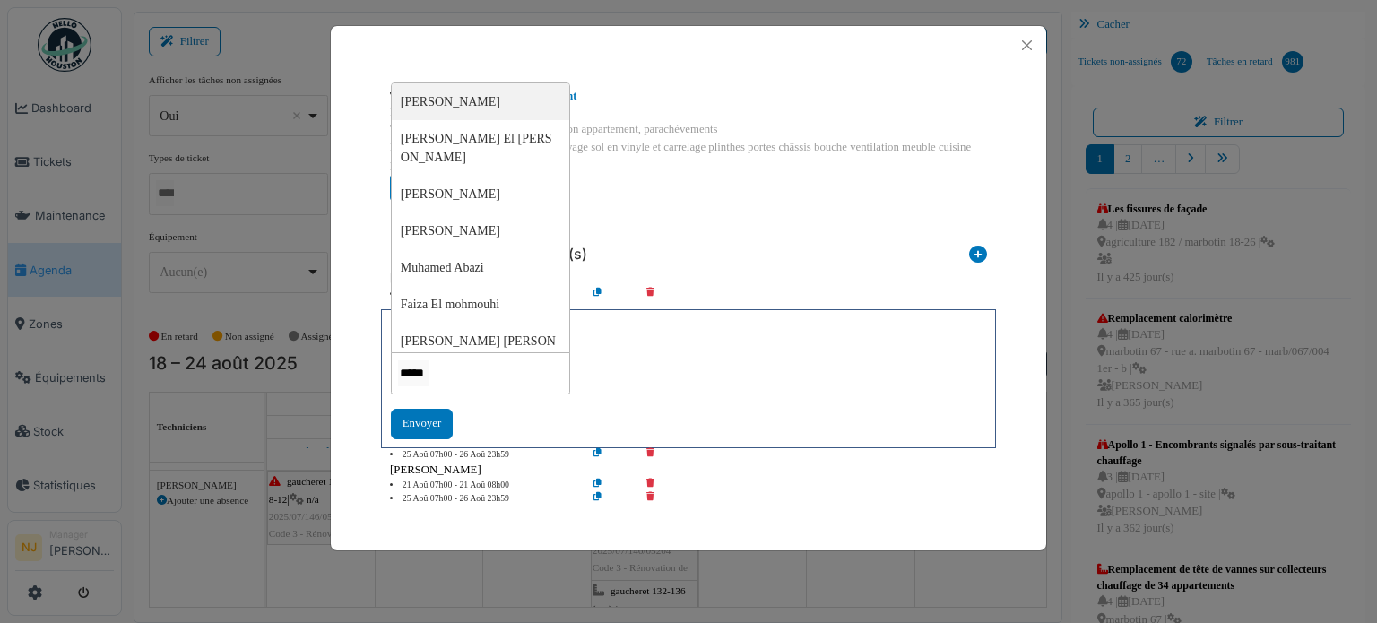
scroll to position [0, 2]
type input "******"
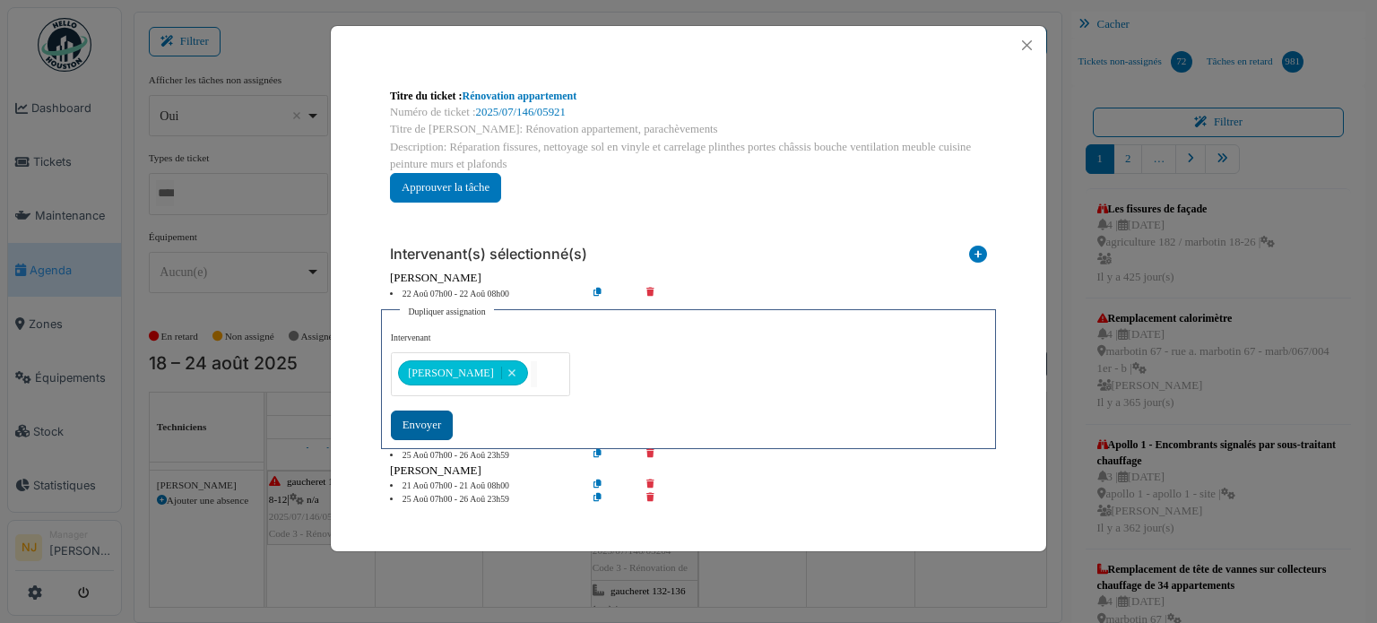
click at [419, 423] on div "Envoyer" at bounding box center [422, 426] width 62 height 30
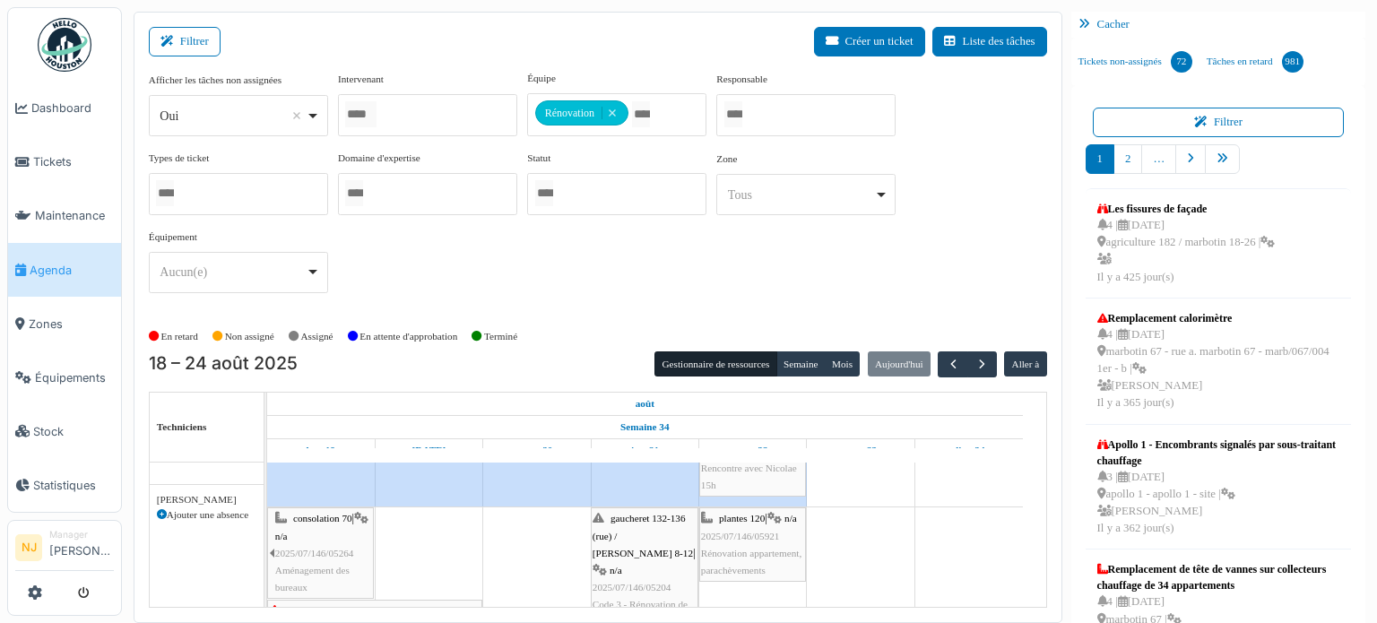
scroll to position [627, 0]
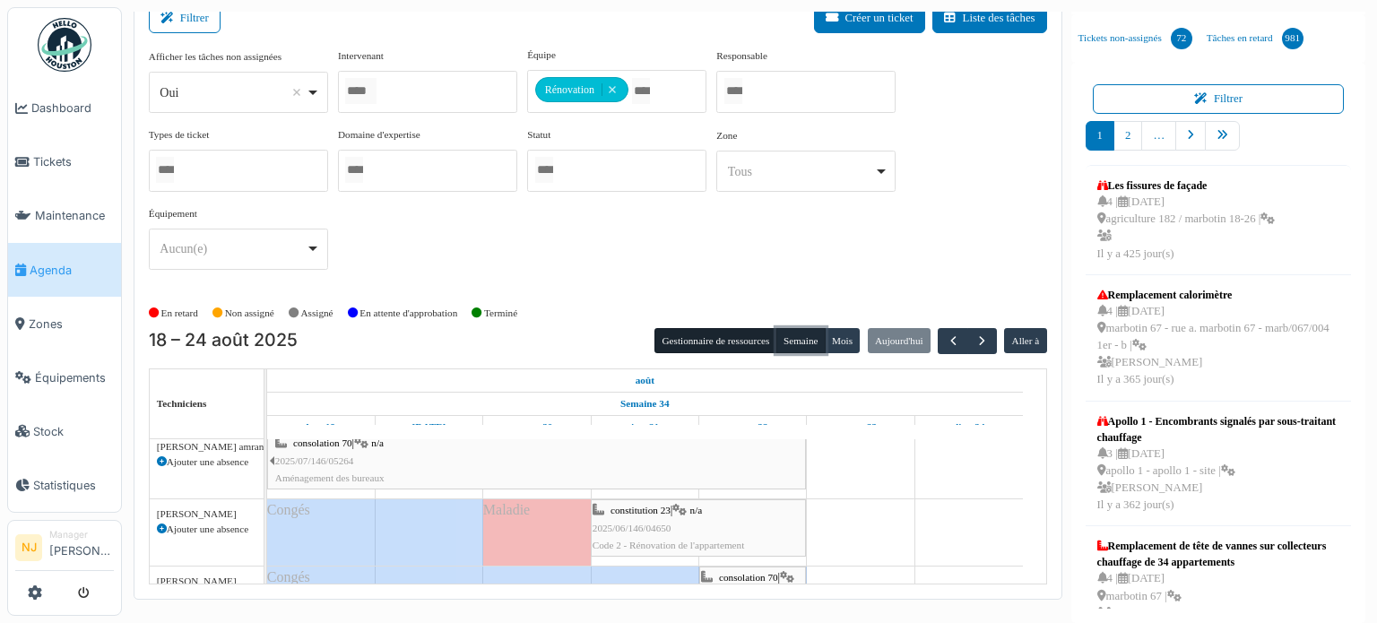
click at [802, 339] on button "Semaine" at bounding box center [800, 340] width 49 height 25
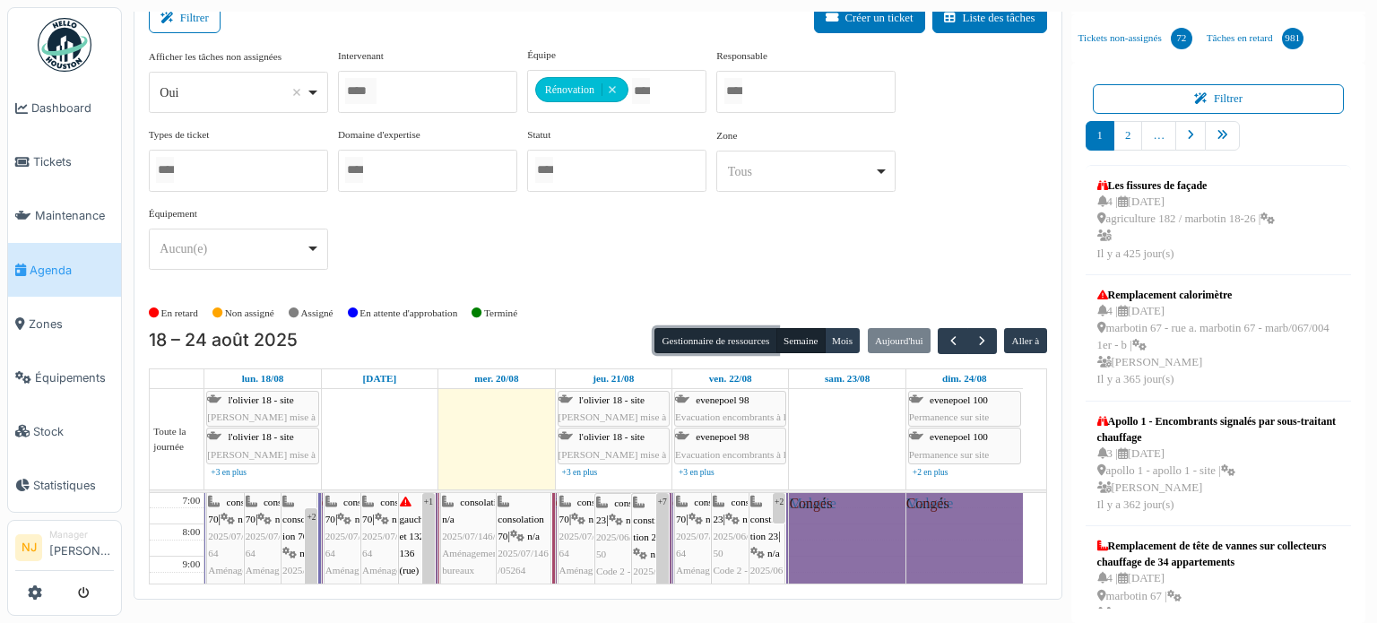
click at [726, 341] on button "Gestionnaire de ressources" at bounding box center [715, 340] width 122 height 25
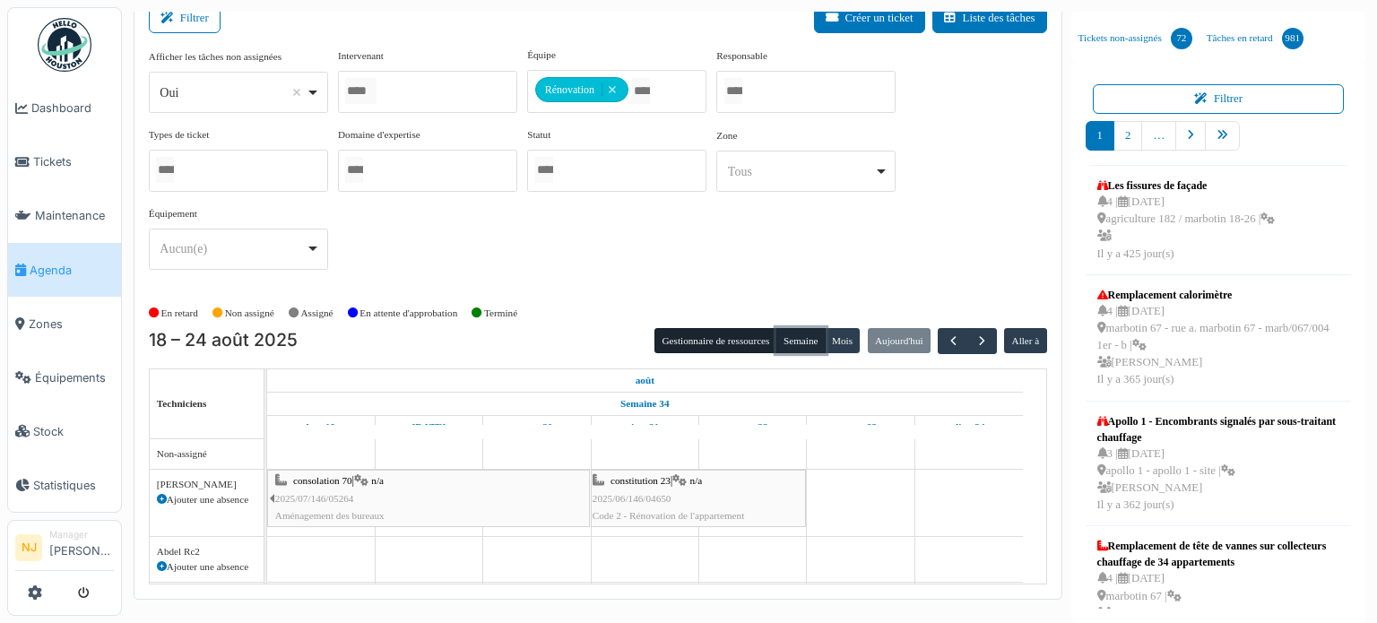
click at [780, 333] on button "Semaine" at bounding box center [800, 340] width 49 height 25
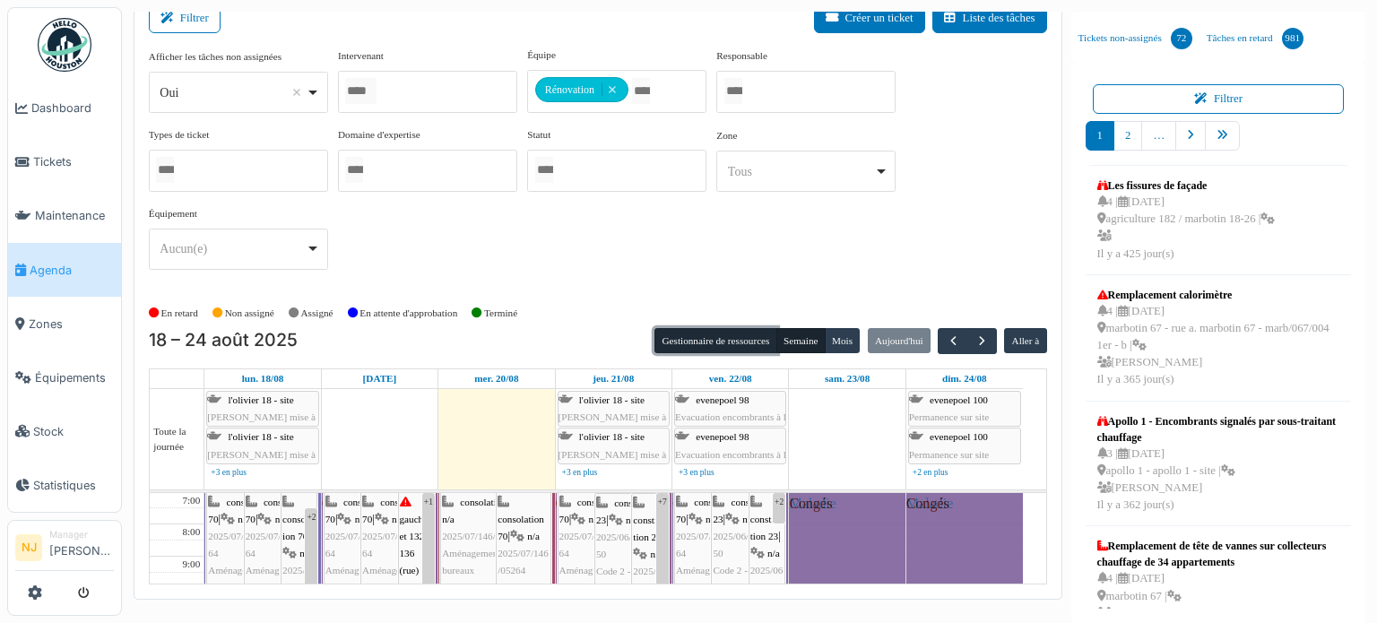
click at [731, 342] on button "Gestionnaire de ressources" at bounding box center [715, 340] width 122 height 25
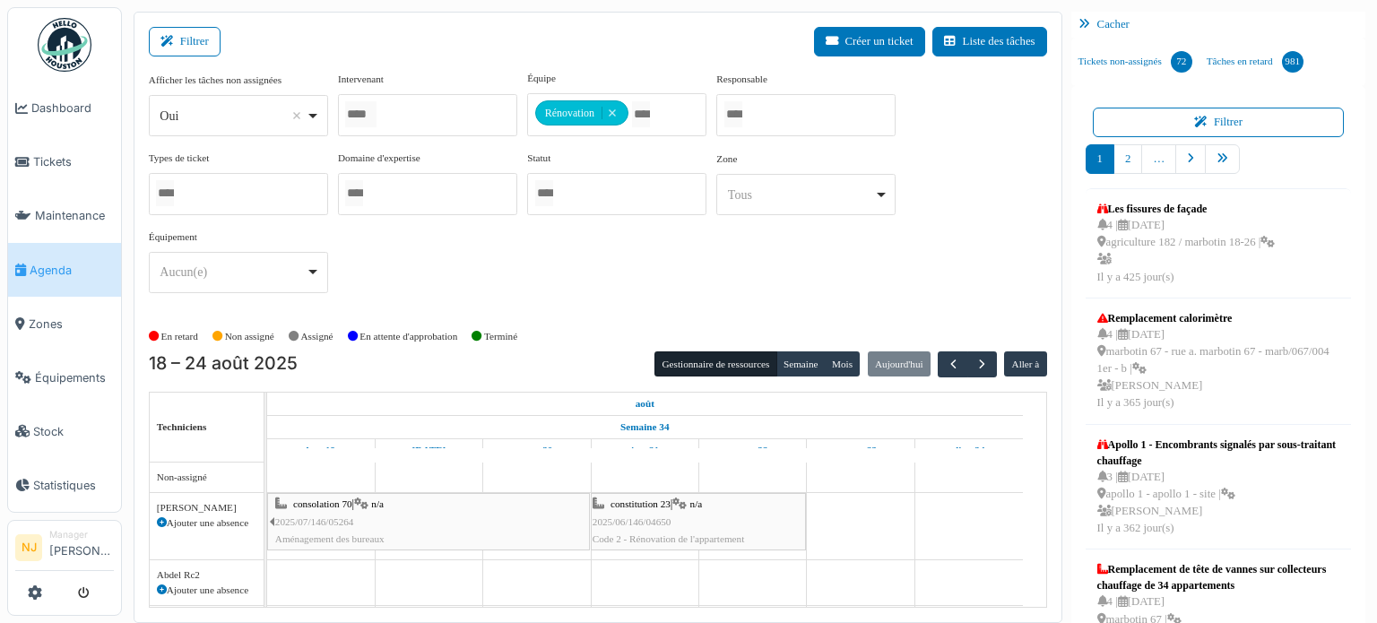
click at [637, 40] on div "Filtrer Créer un ticket Liste des tâches" at bounding box center [598, 49] width 898 height 44
click at [706, 356] on button "Gestionnaire de ressources" at bounding box center [715, 363] width 122 height 25
click at [791, 361] on button "Semaine" at bounding box center [800, 363] width 49 height 25
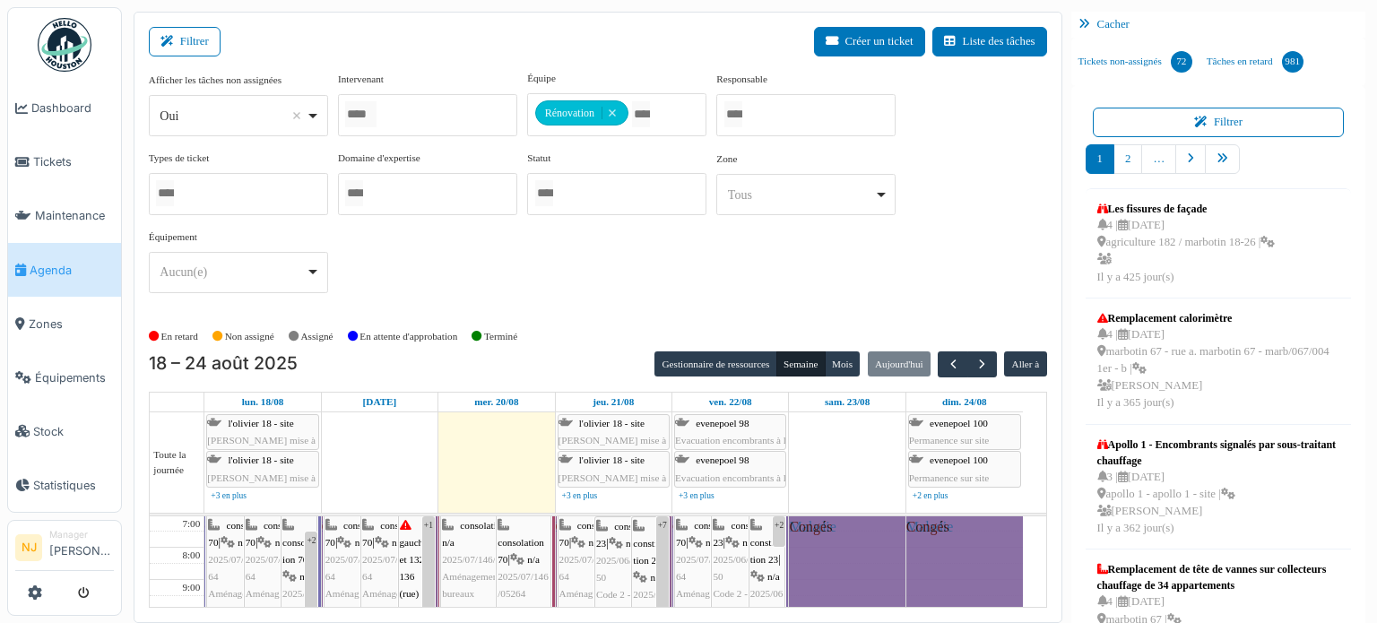
click at [570, 281] on div "Afficher les tâches non assignées *** Oui Remove item Oui Non Intervenant Abdel…" at bounding box center [598, 189] width 898 height 237
click at [781, 359] on button "Semaine" at bounding box center [800, 363] width 49 height 25
click at [726, 360] on button "Gestionnaire de ressources" at bounding box center [715, 363] width 122 height 25
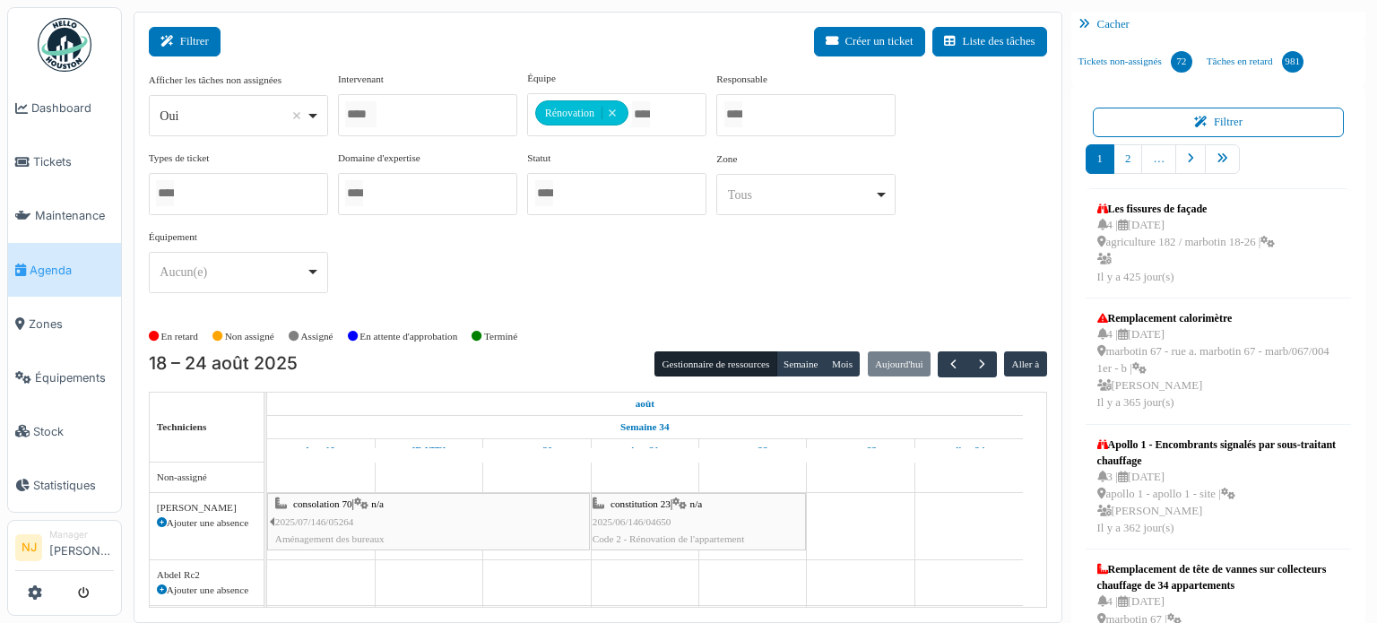
click at [195, 40] on button "Filtrer" at bounding box center [185, 42] width 72 height 30
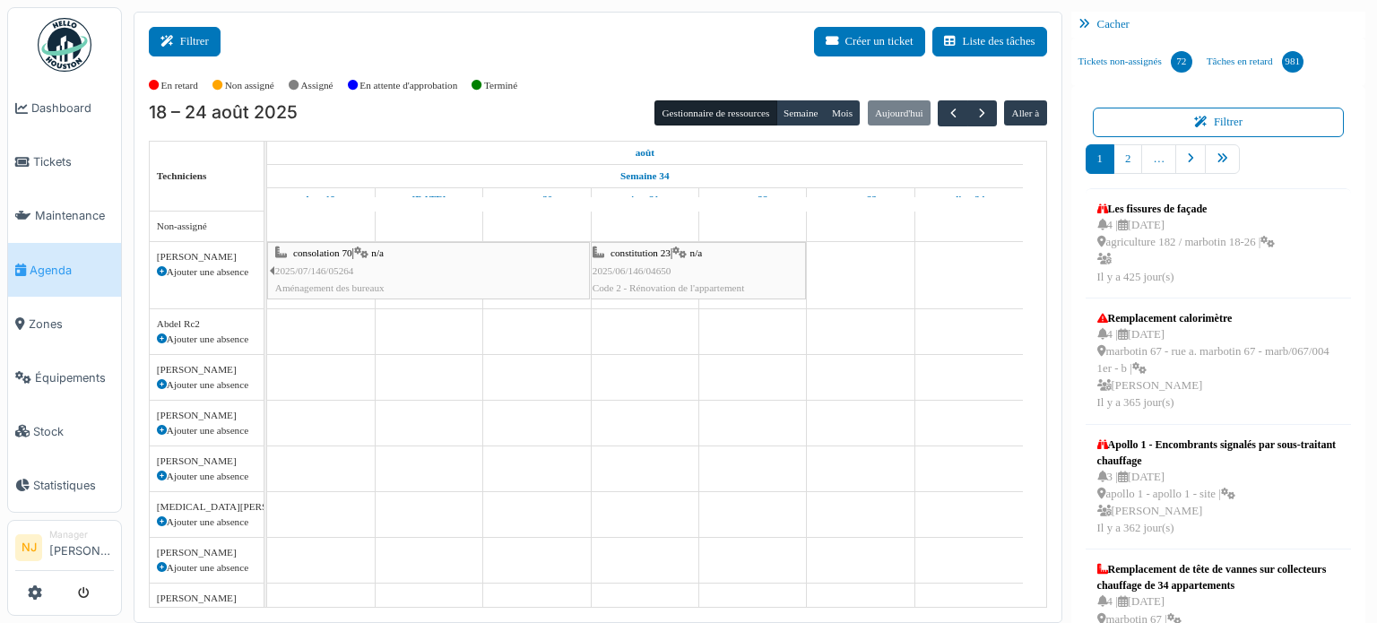
click at [203, 38] on button "Filtrer" at bounding box center [185, 42] width 72 height 30
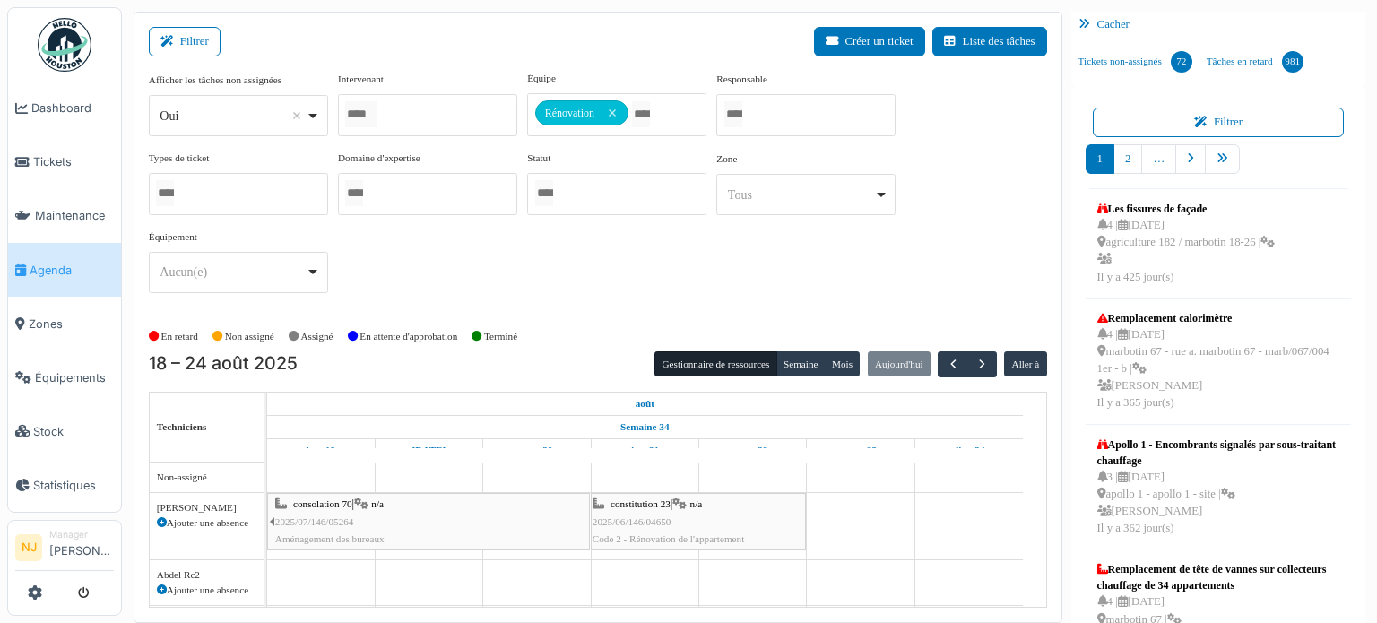
click at [622, 56] on div "Filtrer Créer un ticket Liste des tâches" at bounding box center [598, 49] width 898 height 44
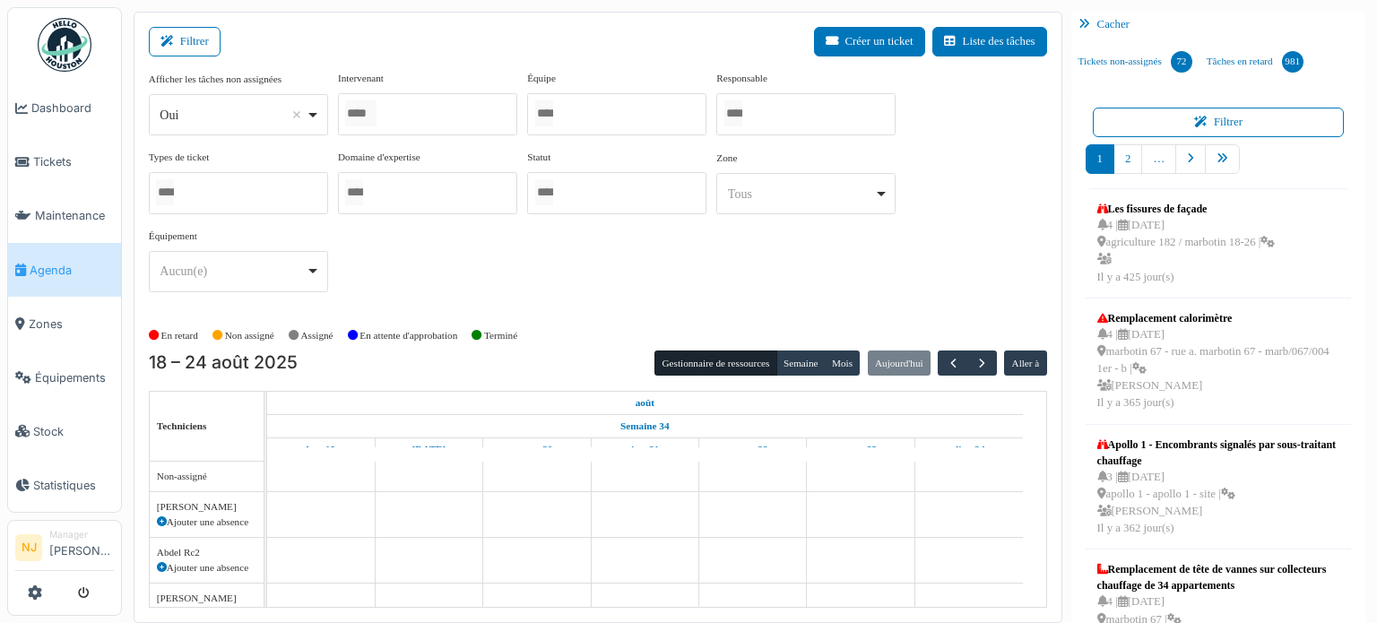
click at [580, 112] on div at bounding box center [616, 114] width 179 height 42
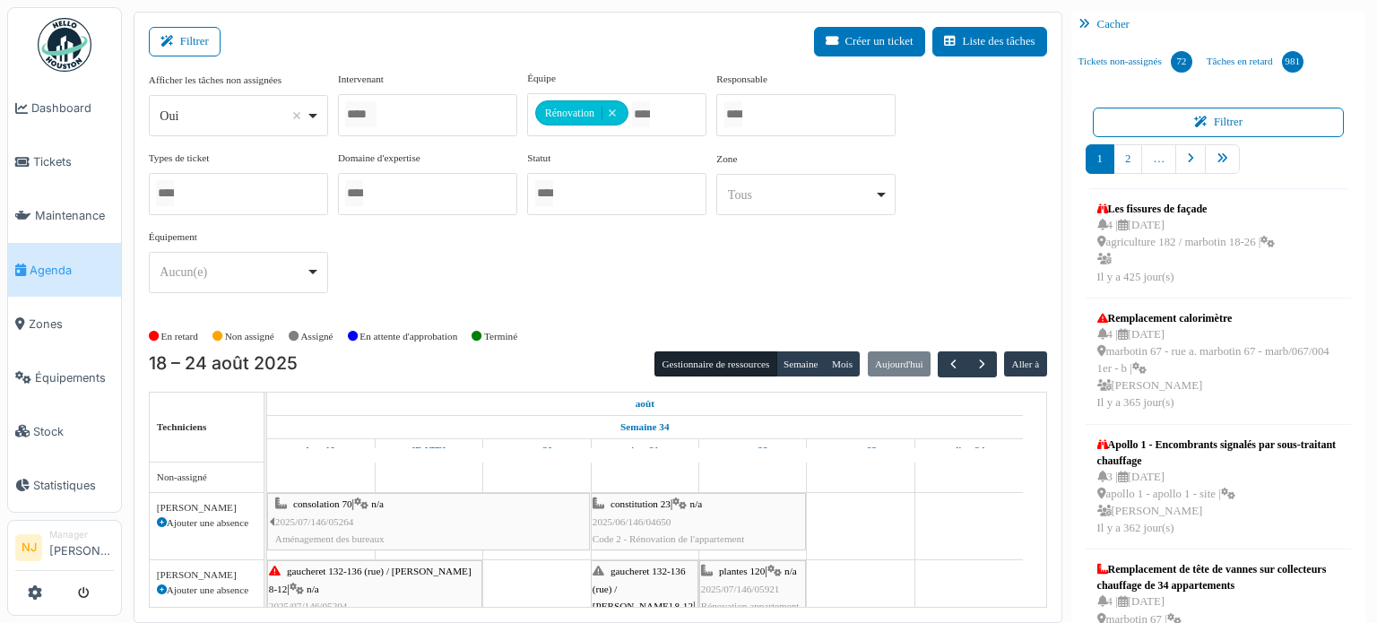
click at [662, 49] on div "Filtrer Créer un ticket Liste des tâches" at bounding box center [598, 49] width 898 height 44
click at [700, 359] on button "Gestionnaire de ressources" at bounding box center [715, 363] width 122 height 25
click at [790, 360] on button "Semaine" at bounding box center [800, 363] width 49 height 25
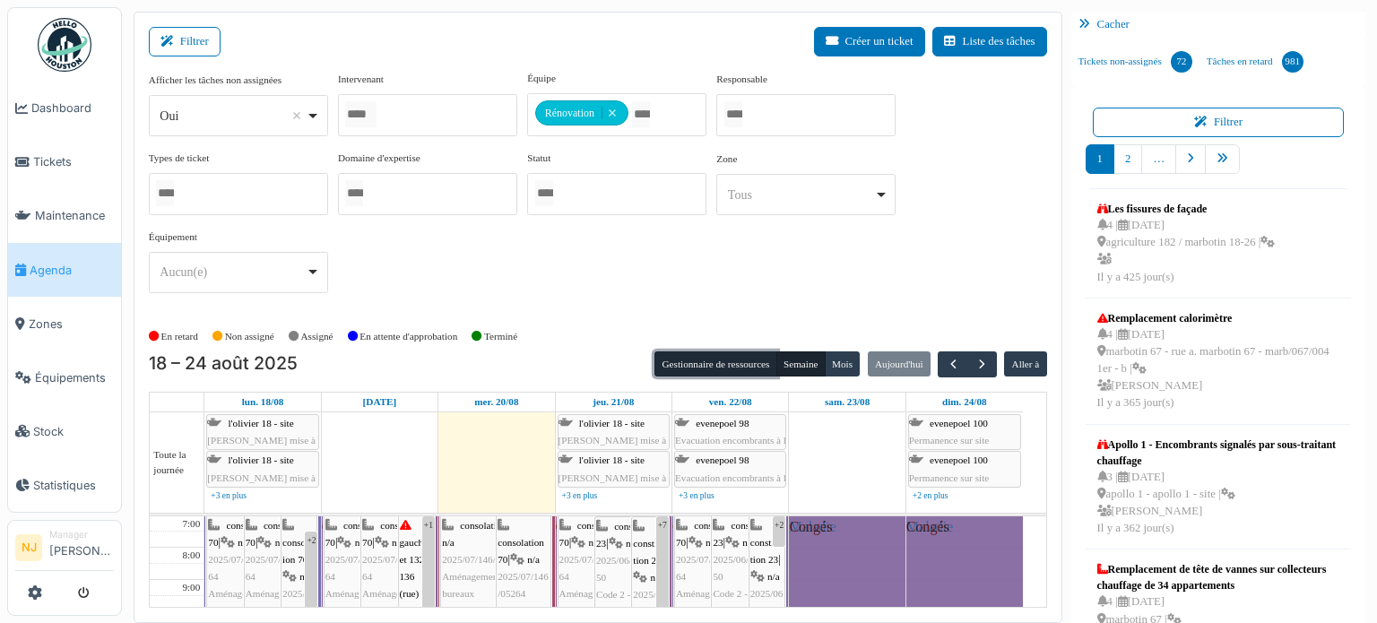
click at [701, 354] on button "Gestionnaire de ressources" at bounding box center [715, 363] width 122 height 25
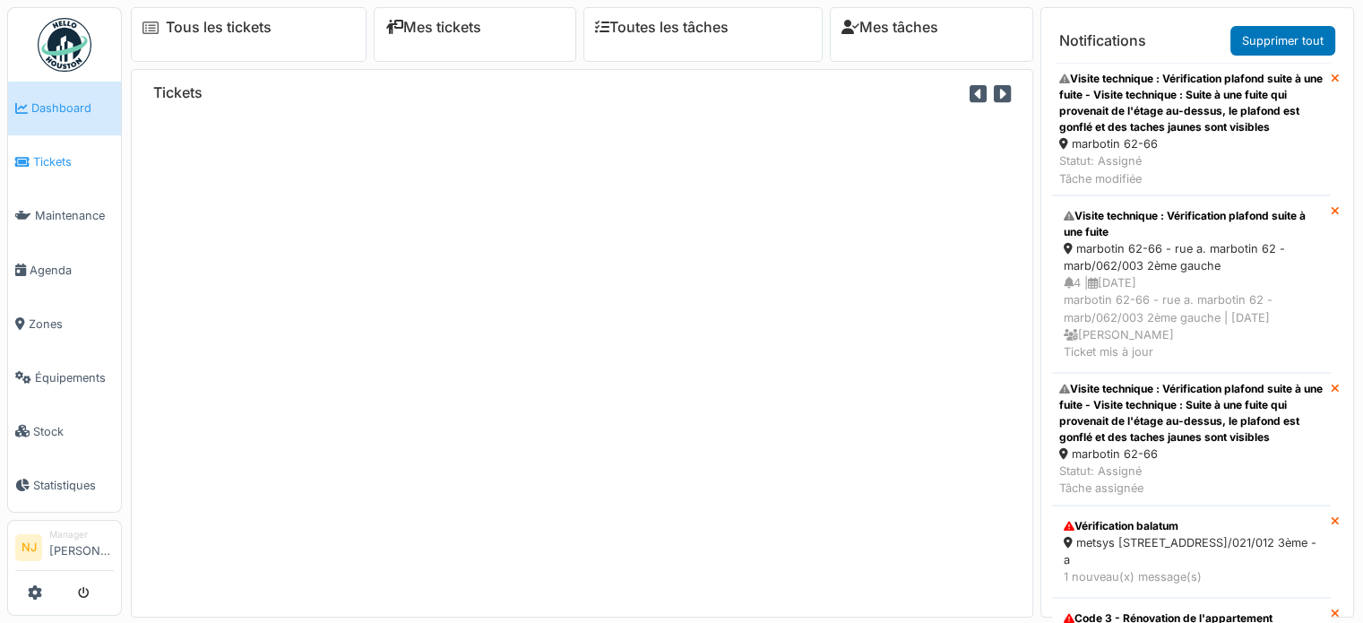
click at [65, 164] on span "Tickets" at bounding box center [73, 161] width 81 height 17
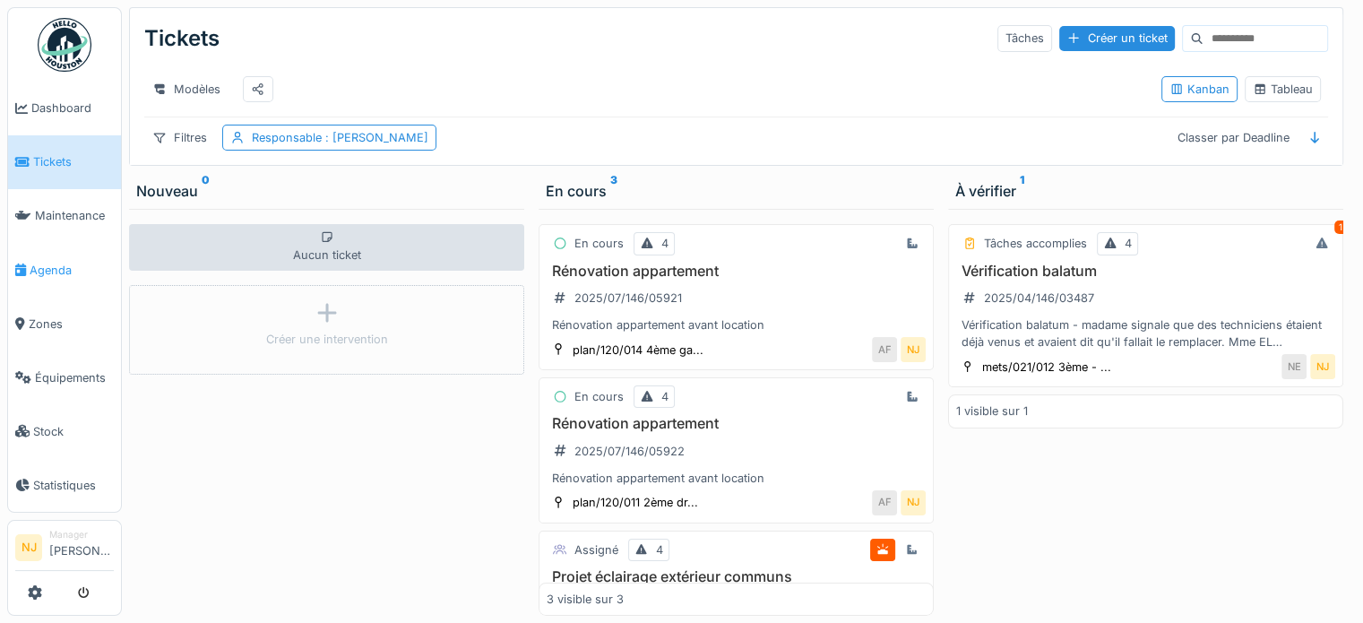
click at [43, 262] on span "Agenda" at bounding box center [72, 270] width 84 height 17
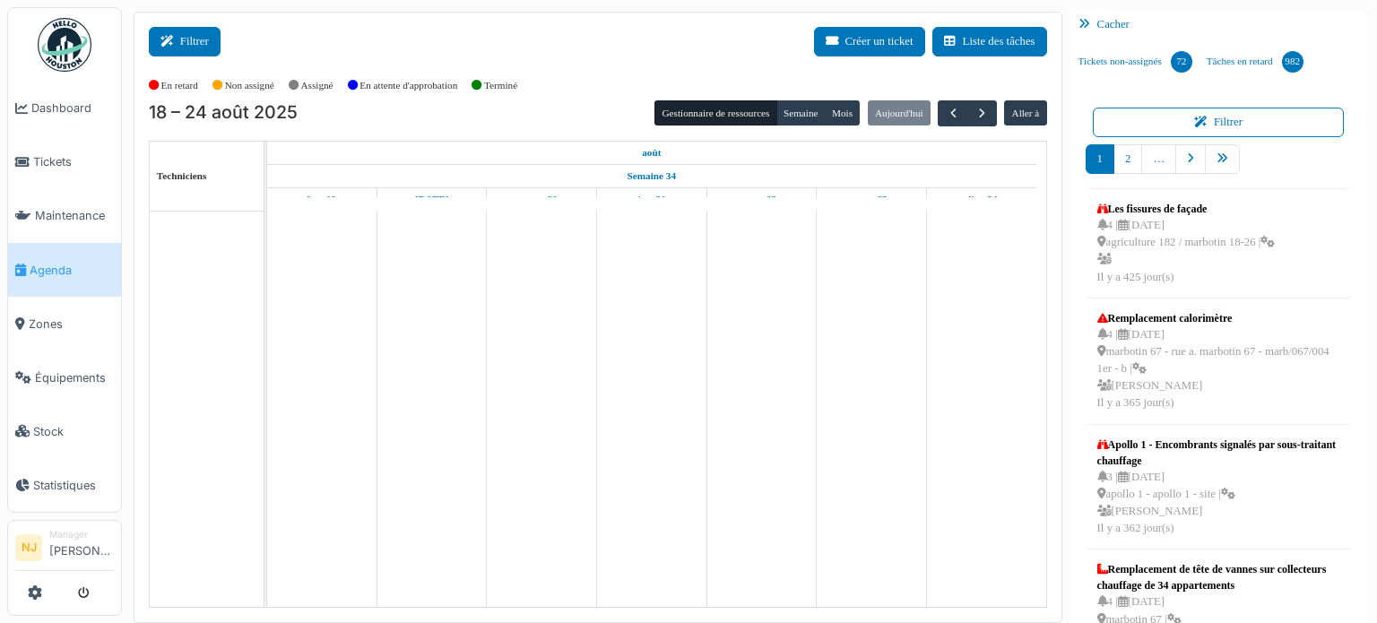
drag, startPoint x: 0, startPoint y: 0, endPoint x: 192, endPoint y: 38, distance: 195.5
click at [192, 38] on button "Filtrer" at bounding box center [185, 42] width 72 height 30
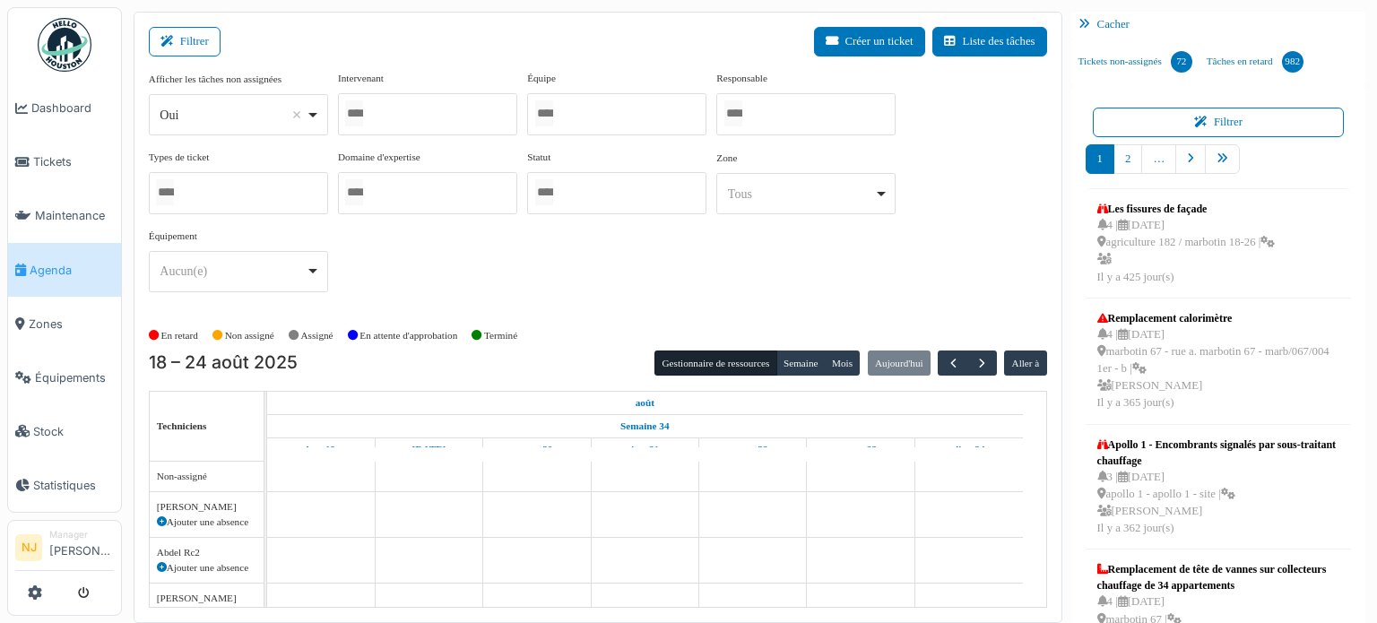
click at [598, 107] on div at bounding box center [616, 114] width 179 height 42
click at [649, 51] on div "Filtrer Créer un ticket Liste des tâches" at bounding box center [598, 49] width 898 height 44
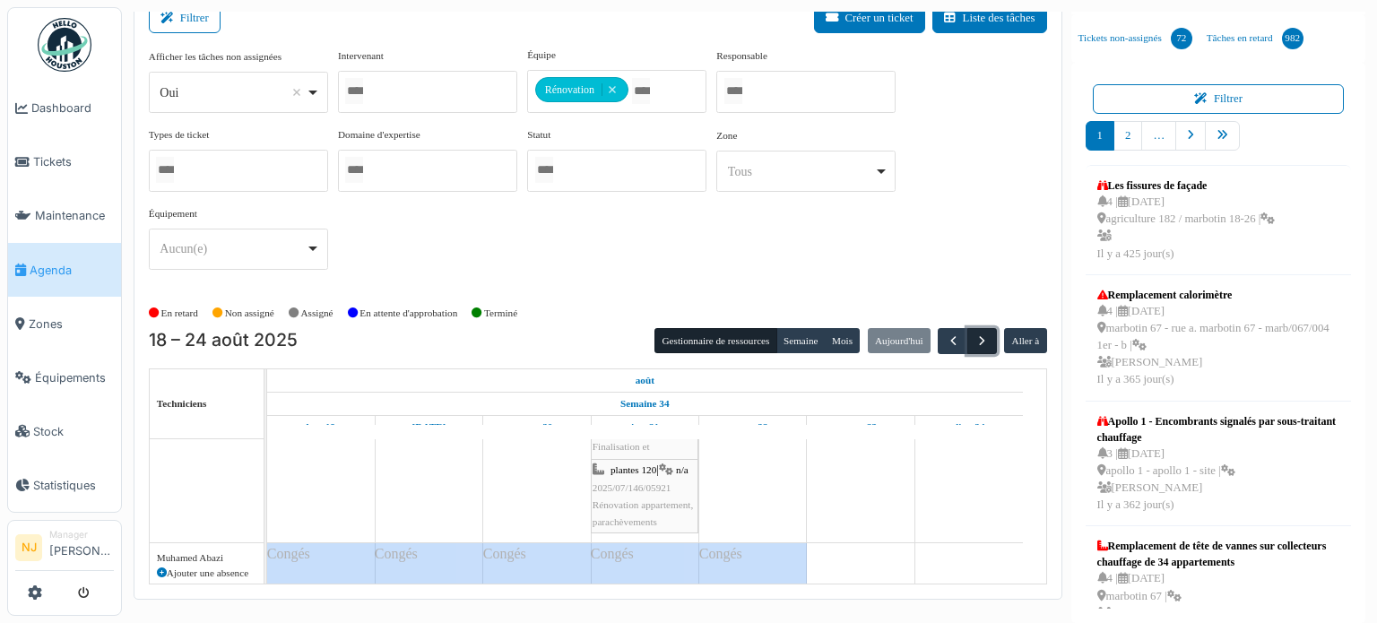
click at [974, 336] on span "button" at bounding box center [981, 340] width 15 height 15
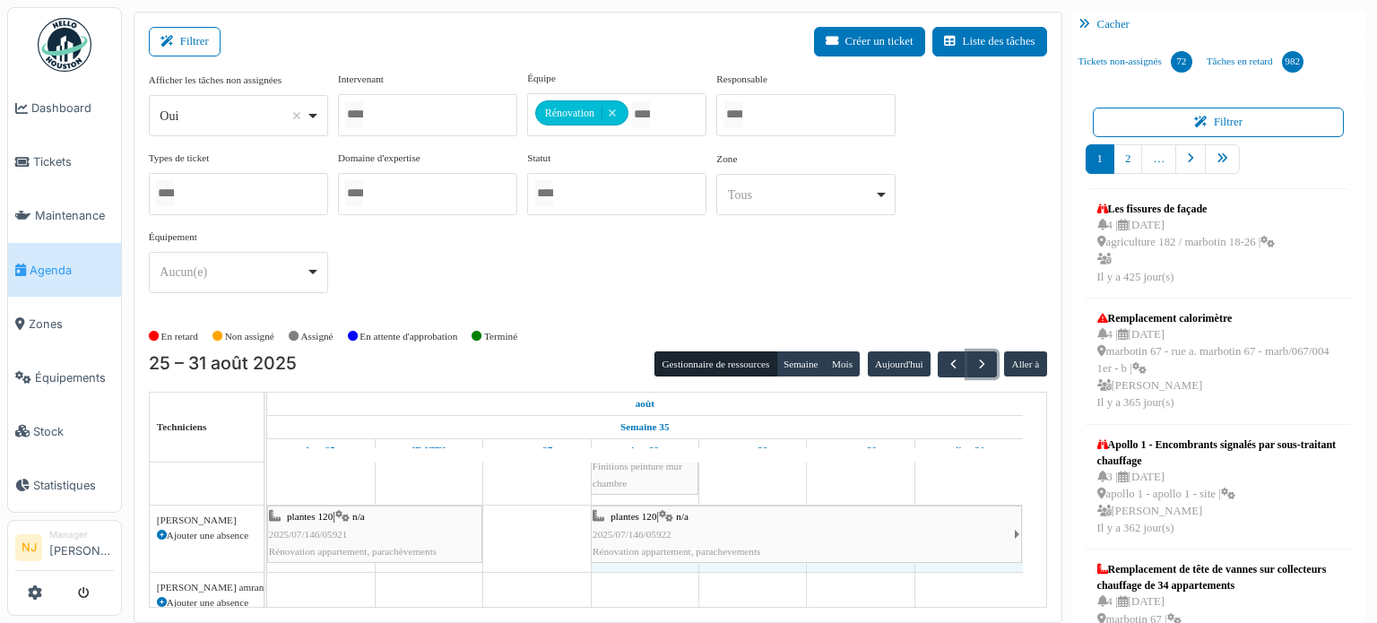
drag, startPoint x: 589, startPoint y: 527, endPoint x: 515, endPoint y: 524, distance: 74.4
drag, startPoint x: 591, startPoint y: 526, endPoint x: 571, endPoint y: 533, distance: 21.0
click at [267, 533] on div "plantes 120 | n/a 2025/07/146/05921 Rénovation appartement, parachèvements plan…" at bounding box center [267, 539] width 0 height 66
click at [883, 543] on div "plantes 120 | n/a 2025/07/146/05922 Rénovation appartement, parachevements" at bounding box center [750, 534] width 530 height 52
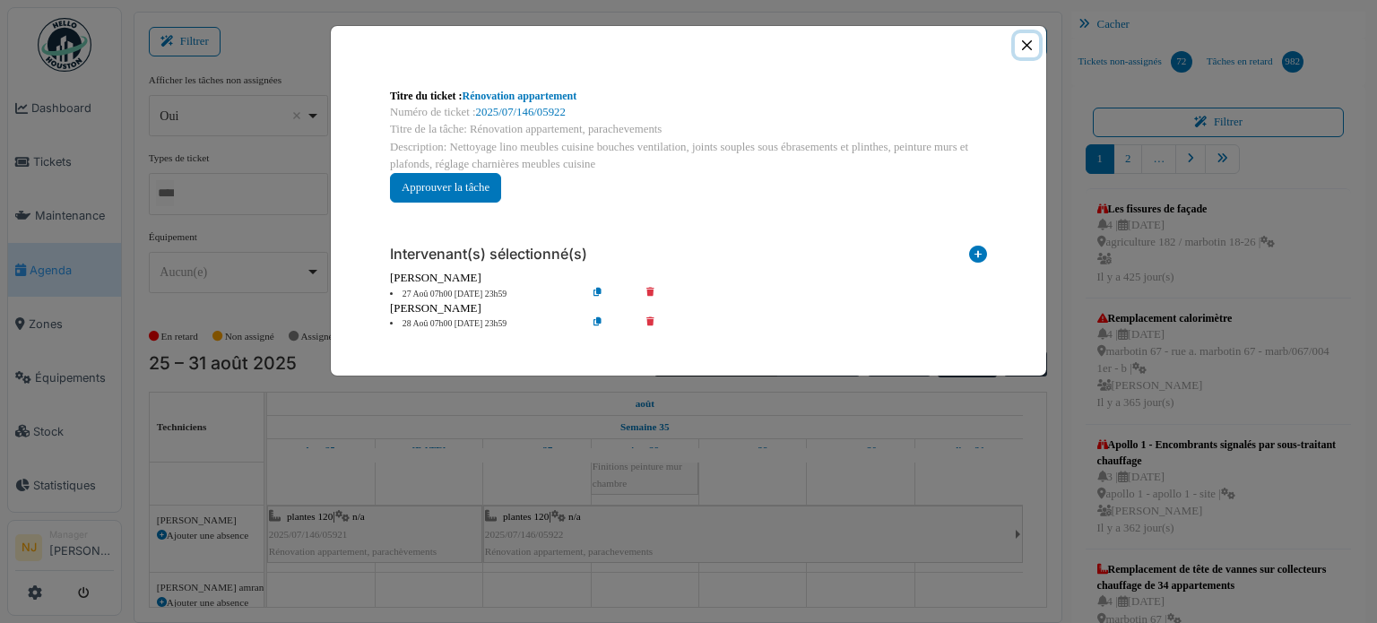
click at [1022, 45] on button "Close" at bounding box center [1027, 45] width 24 height 24
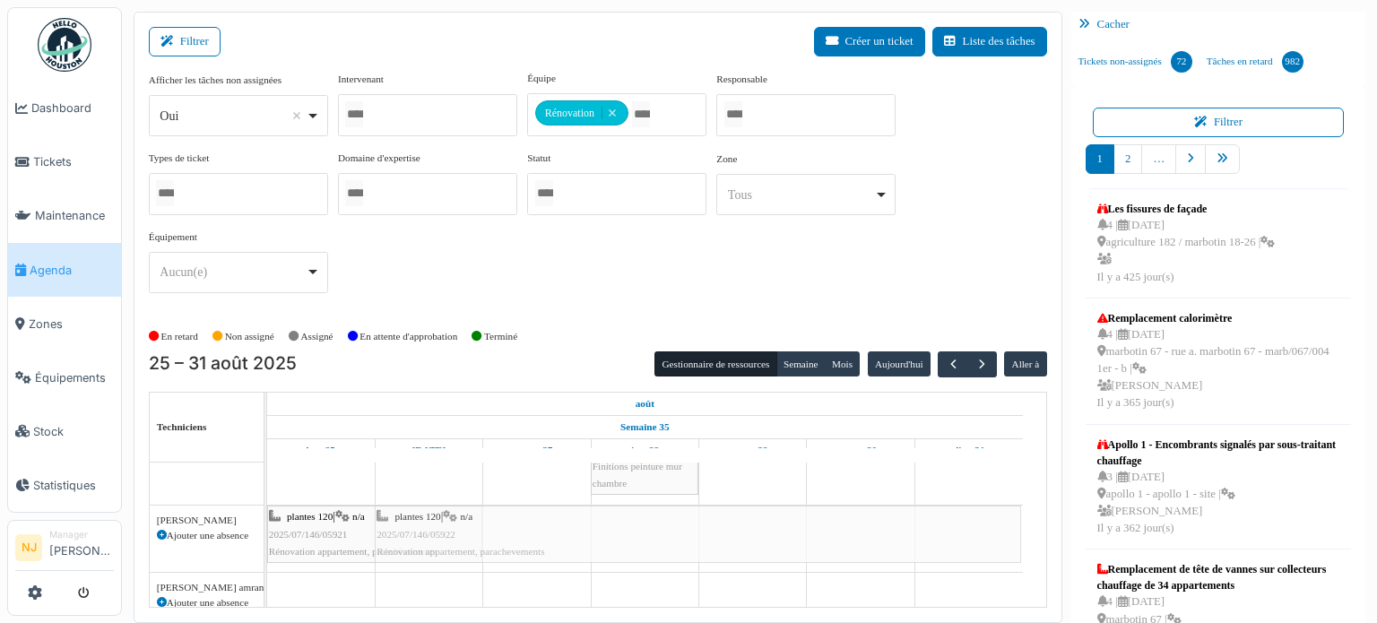
drag, startPoint x: 1021, startPoint y: 515, endPoint x: 778, endPoint y: 540, distance: 244.2
click at [267, 523] on div "plantes 120 | n/a 2025/07/146/05921 Rénovation appartement, parachèvements plan…" at bounding box center [267, 539] width 0 height 66
drag, startPoint x: 751, startPoint y: 580, endPoint x: 766, endPoint y: 539, distance: 44.0
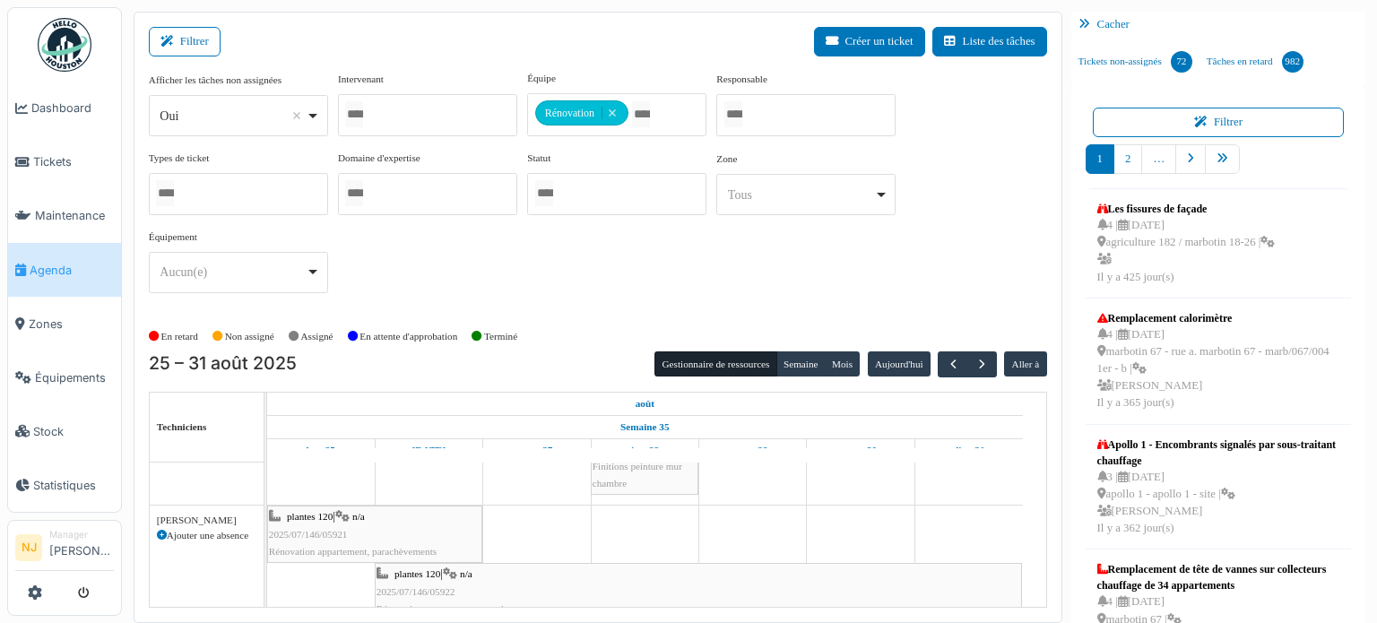
drag, startPoint x: 712, startPoint y: 558, endPoint x: 713, endPoint y: 542, distance: 16.2
drag, startPoint x: 716, startPoint y: 573, endPoint x: 755, endPoint y: 532, distance: 56.4
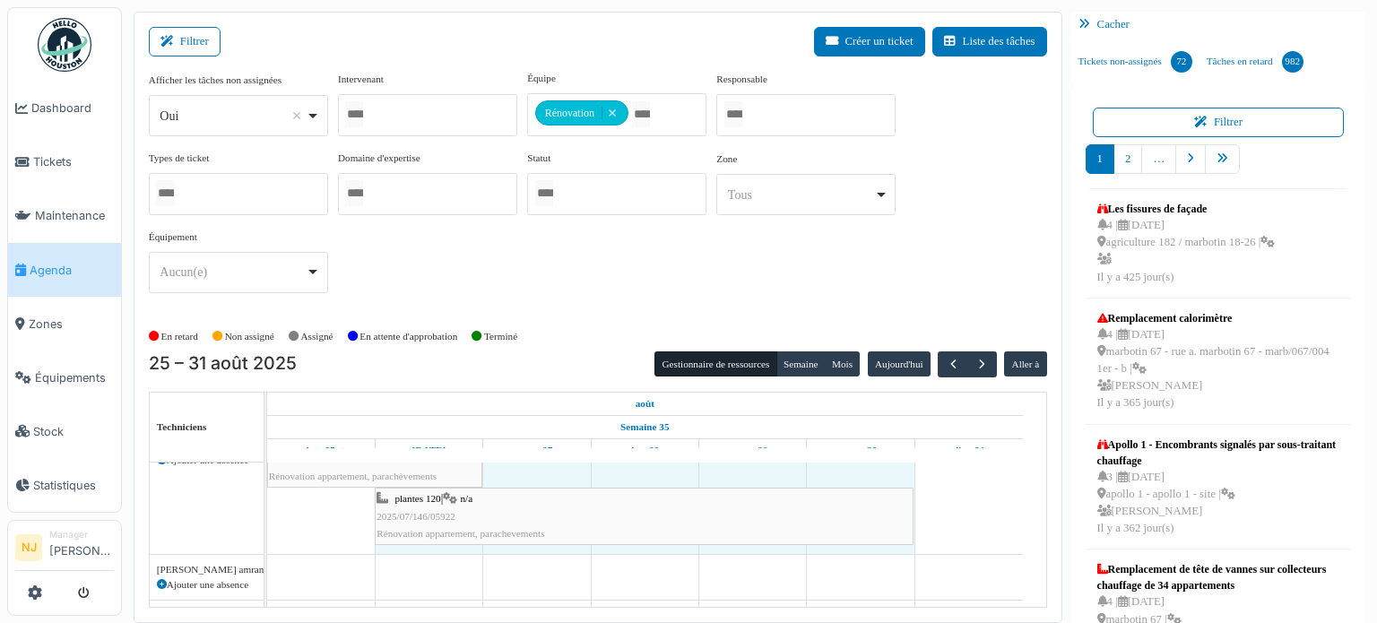
scroll to position [160, 0]
drag, startPoint x: 1019, startPoint y: 485, endPoint x: 904, endPoint y: 489, distance: 114.8
click at [904, 489] on div "plantes 120 | n/a 2025/07/146/05921 Rénovation appartement, parachèvements plan…" at bounding box center [645, 499] width 756 height 124
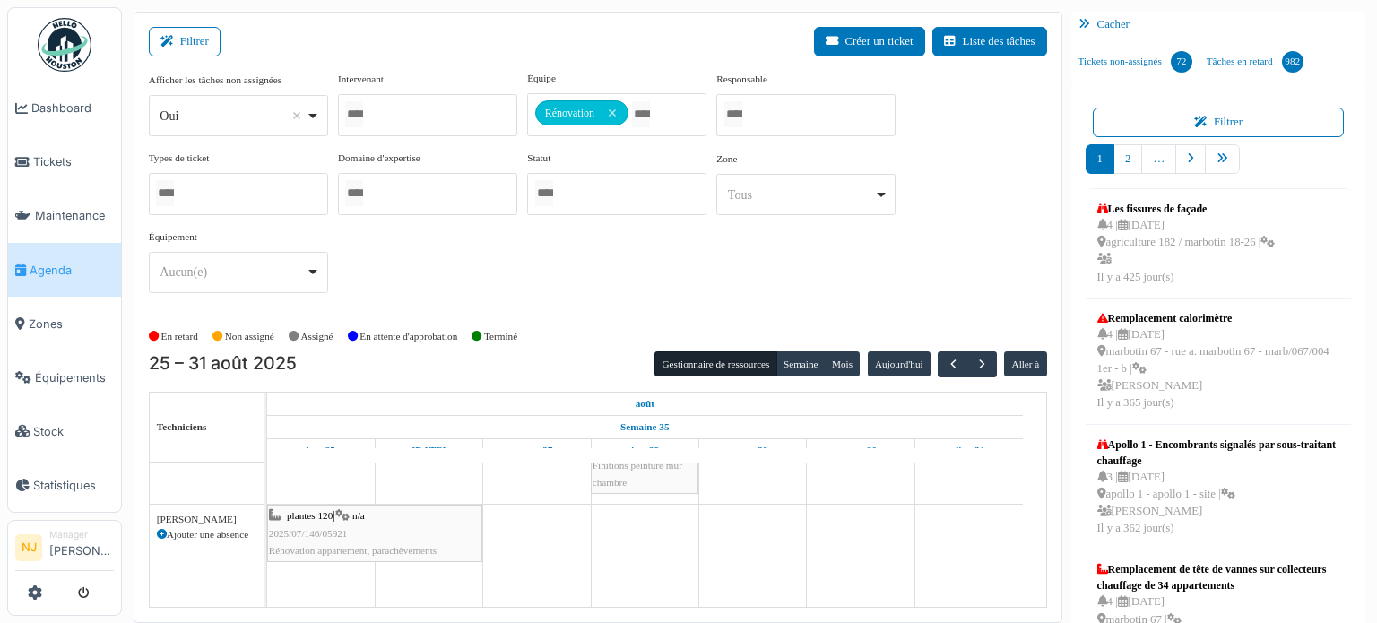
scroll to position [74, 0]
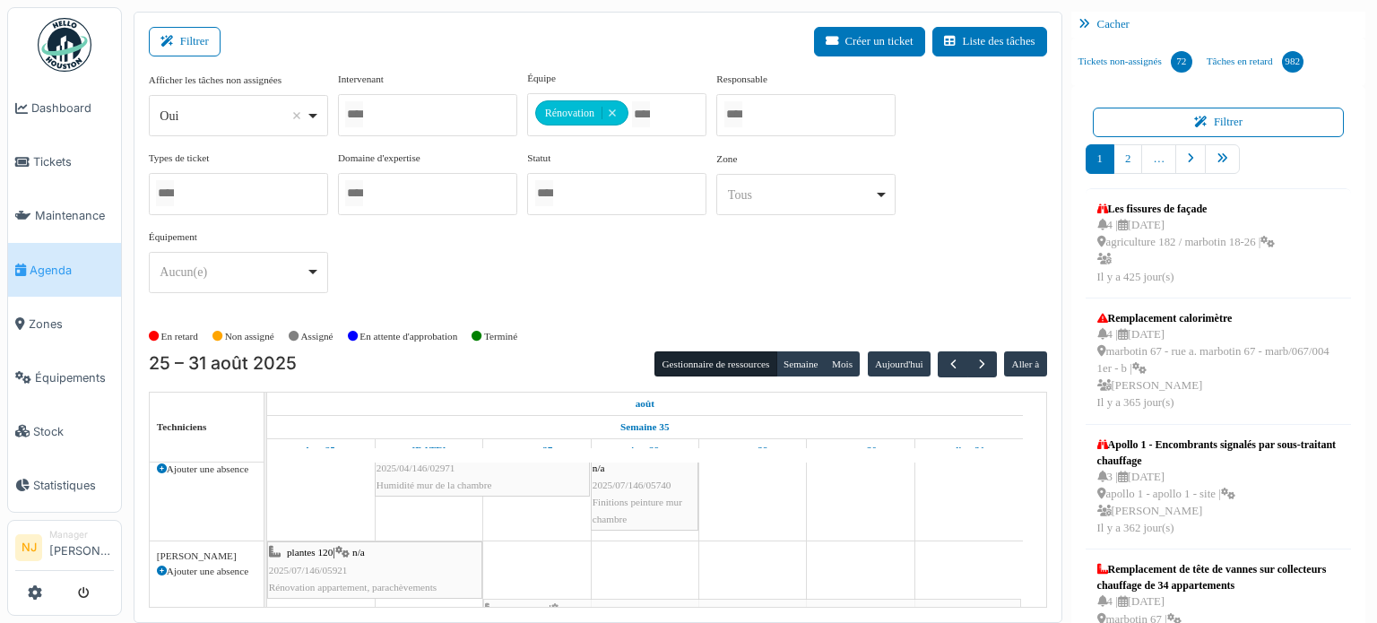
drag, startPoint x: 628, startPoint y: 523, endPoint x: 708, endPoint y: 544, distance: 82.6
click at [876, 553] on div "plantes 120 | n/a 2025/07/146/05922 Rénovation appartement, parachevements" at bounding box center [752, 570] width 535 height 52
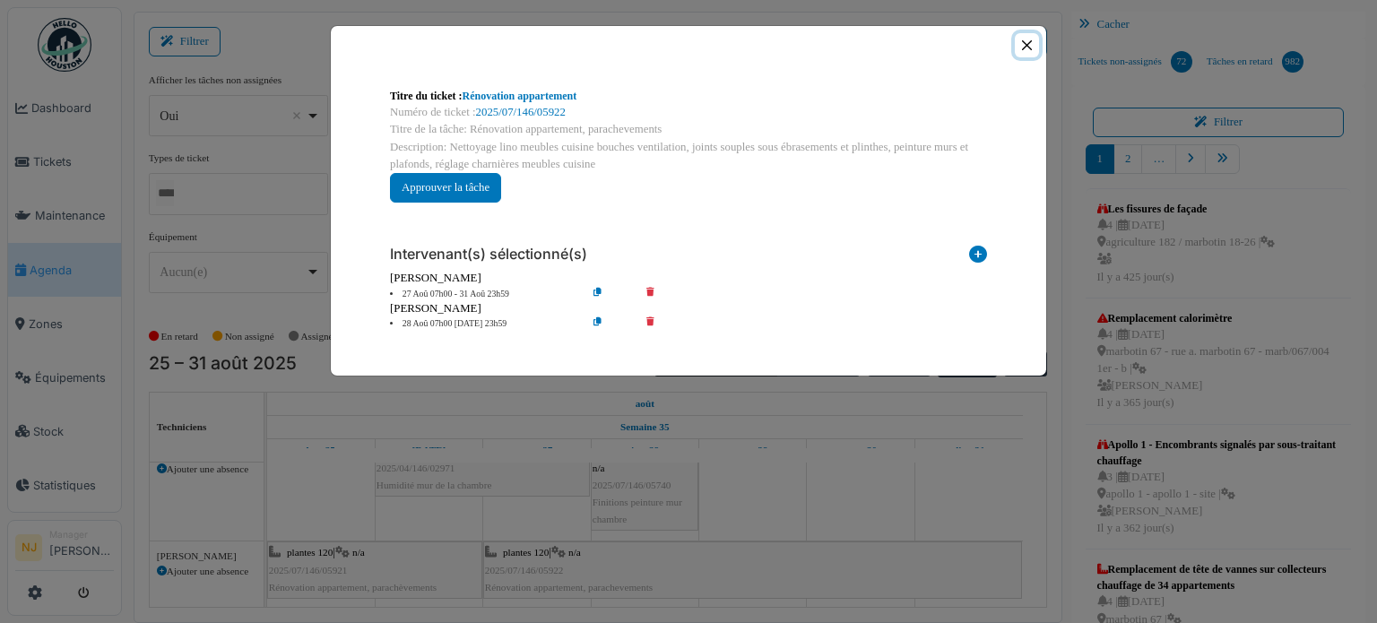
click at [1027, 40] on button "Close" at bounding box center [1027, 45] width 24 height 24
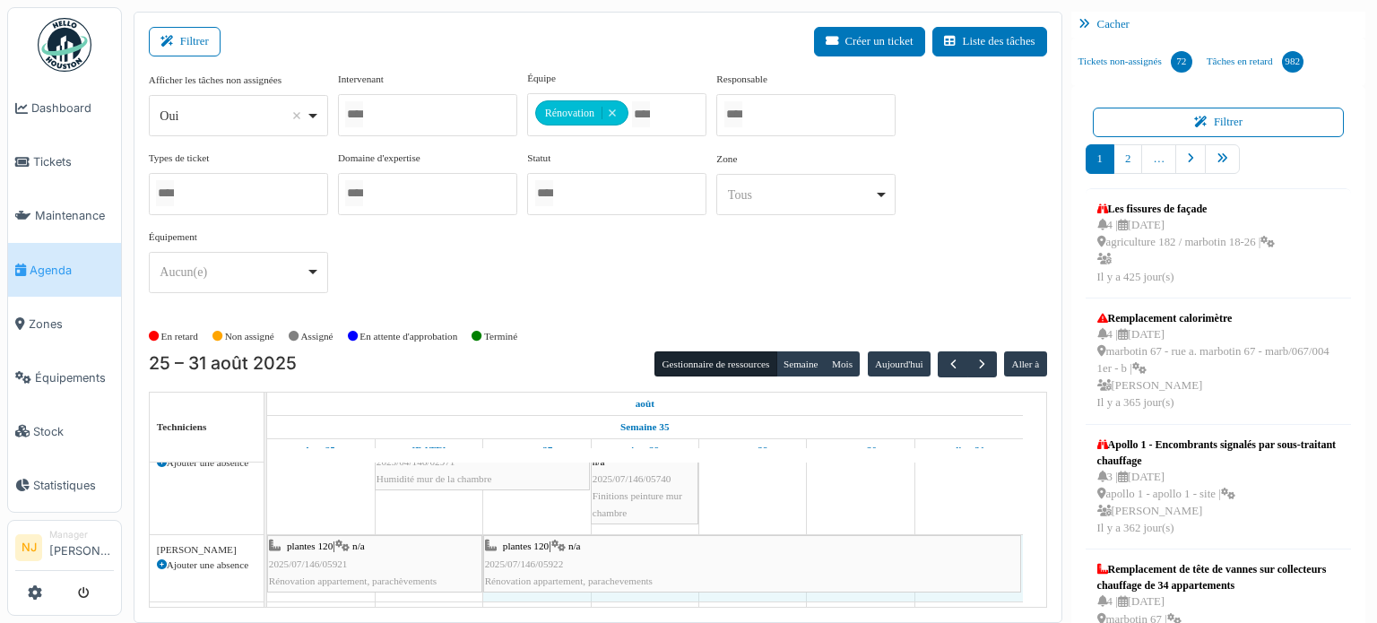
drag, startPoint x: 1019, startPoint y: 554, endPoint x: 930, endPoint y: 556, distance: 88.8
click at [267, 556] on div "plantes 120 | n/a 2025/07/146/05921 Rénovation appartement, parachèvements plan…" at bounding box center [267, 568] width 0 height 66
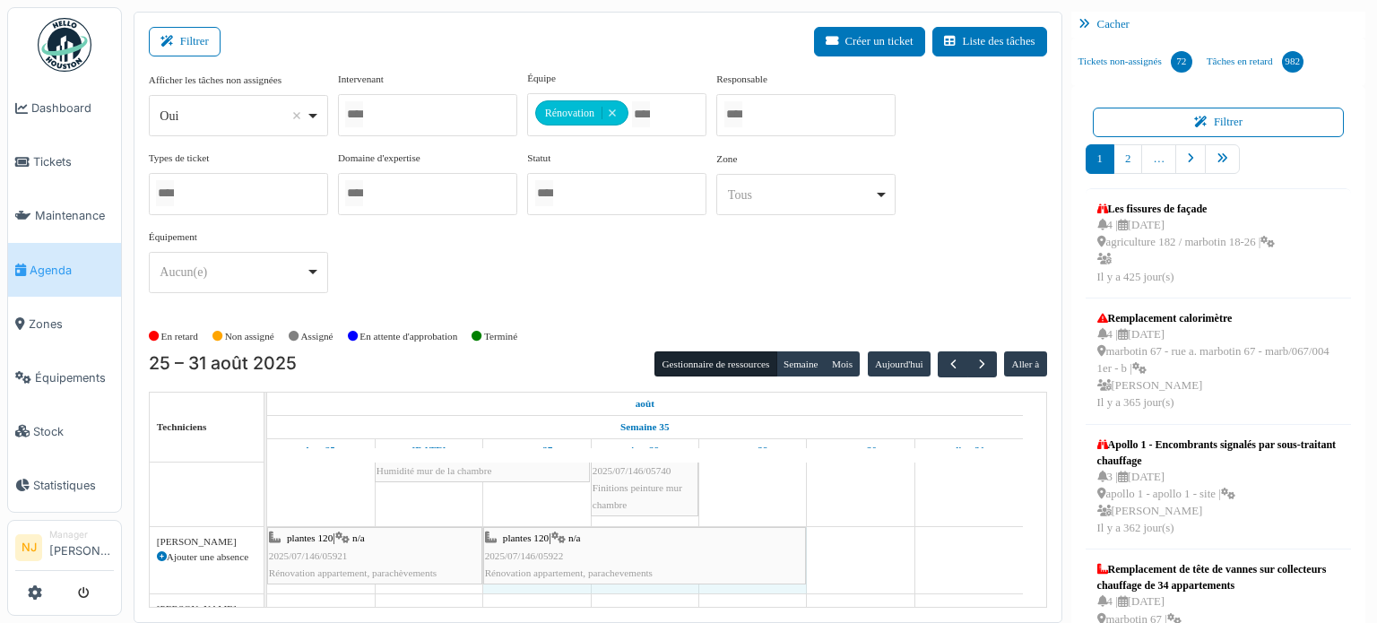
drag, startPoint x: 1019, startPoint y: 544, endPoint x: 764, endPoint y: 529, distance: 255.9
click at [267, 529] on div "plantes 120 | n/a 2025/07/146/05921 Rénovation appartement, parachèvements plan…" at bounding box center [267, 560] width 0 height 66
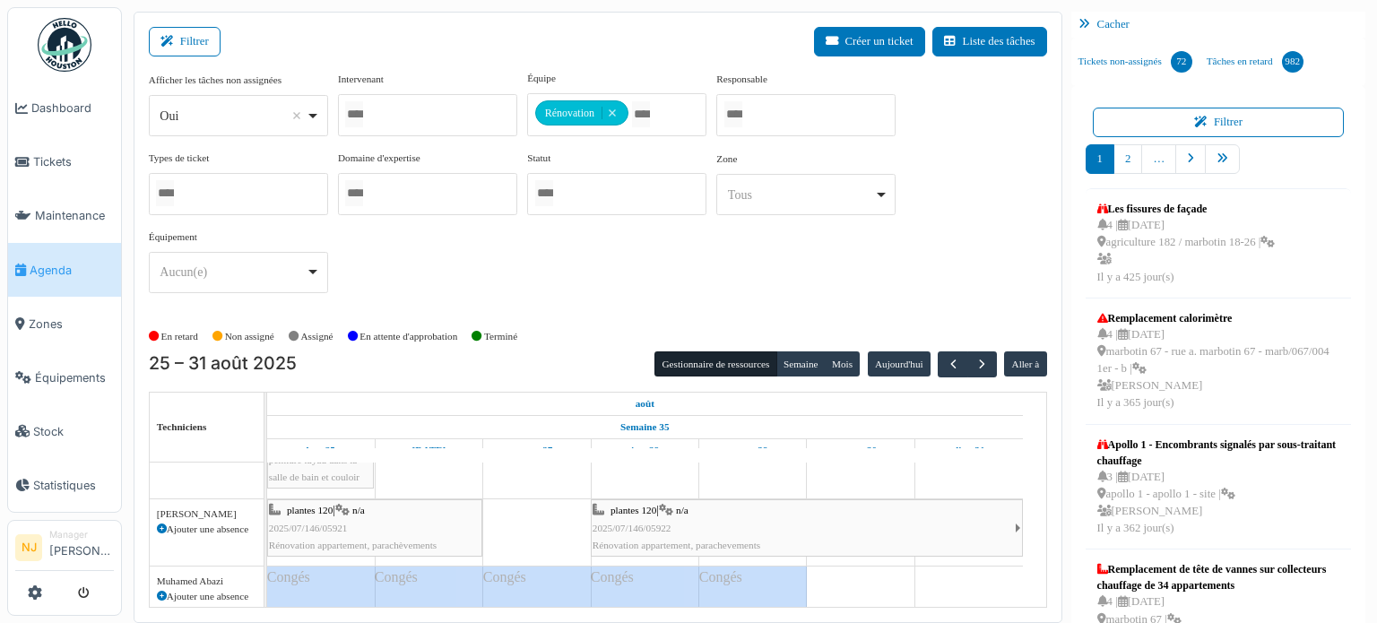
click at [934, 516] on div "plantes 120 | n/a 2025/07/146/05922 Rénovation appartement, parachevements" at bounding box center [803, 528] width 422 height 52
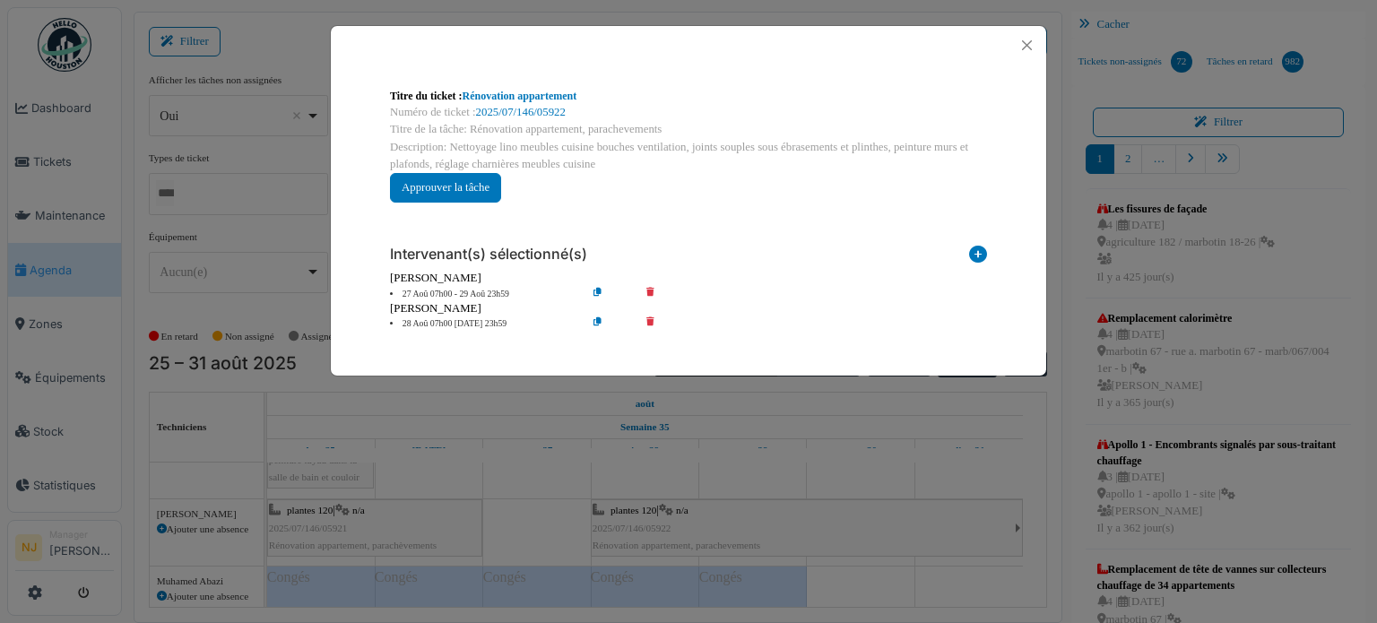
click at [764, 515] on body "Dashboard Tickets Maintenance [GEOGRAPHIC_DATA] Zones Équipements Stock Statist…" at bounding box center [688, 311] width 1377 height 623
click at [1027, 49] on button "Close" at bounding box center [1027, 45] width 24 height 24
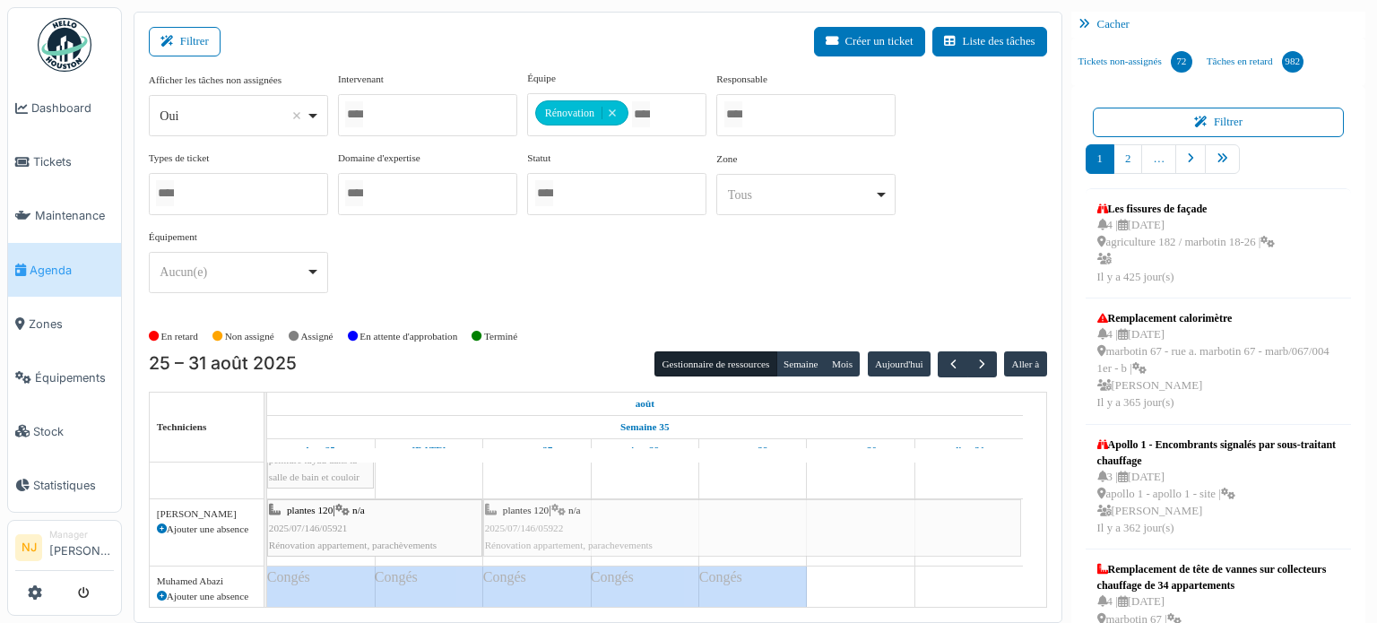
drag, startPoint x: 771, startPoint y: 515, endPoint x: 657, endPoint y: 516, distance: 113.8
click at [267, 516] on div "plantes 120 | n/a 2025/07/146/05921 Rénovation appartement, parachèvements plan…" at bounding box center [267, 532] width 0 height 66
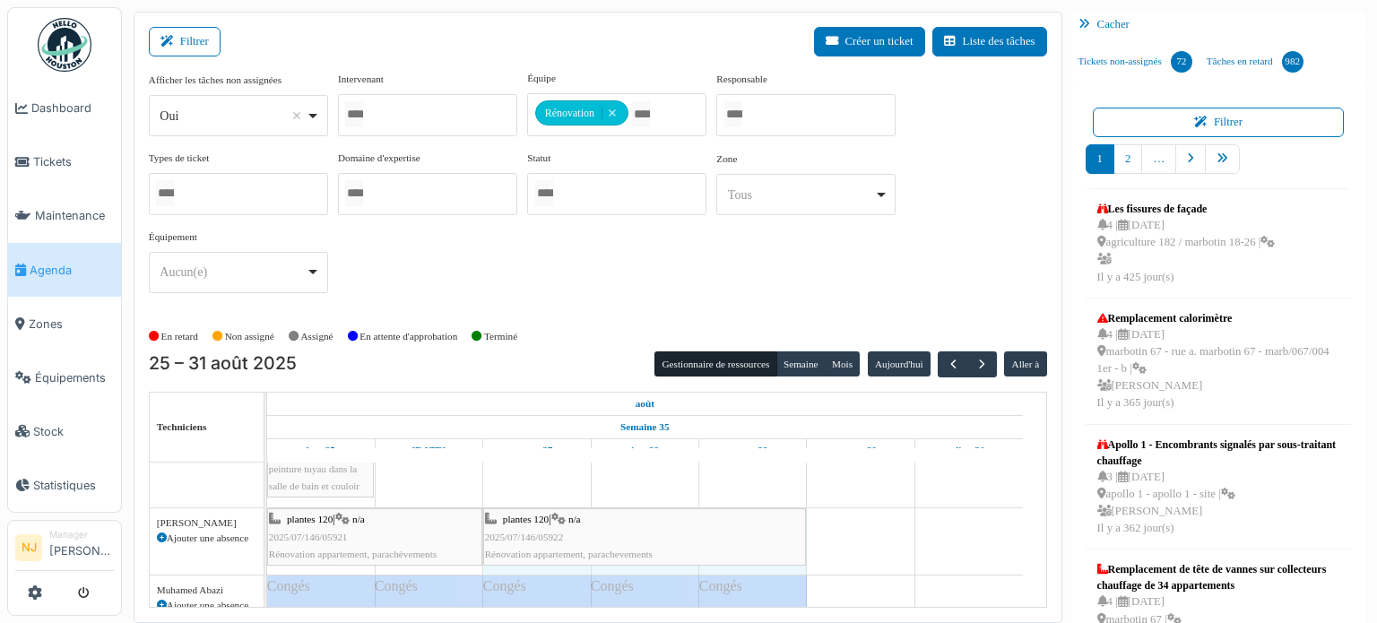
drag, startPoint x: 1019, startPoint y: 514, endPoint x: 794, endPoint y: 497, distance: 225.6
click at [794, 497] on div "tassier 7 | n/a 2025/04/146/02971 Humidité mur de la chambre mahillon 30/32 | n…" at bounding box center [656, 183] width 779 height 876
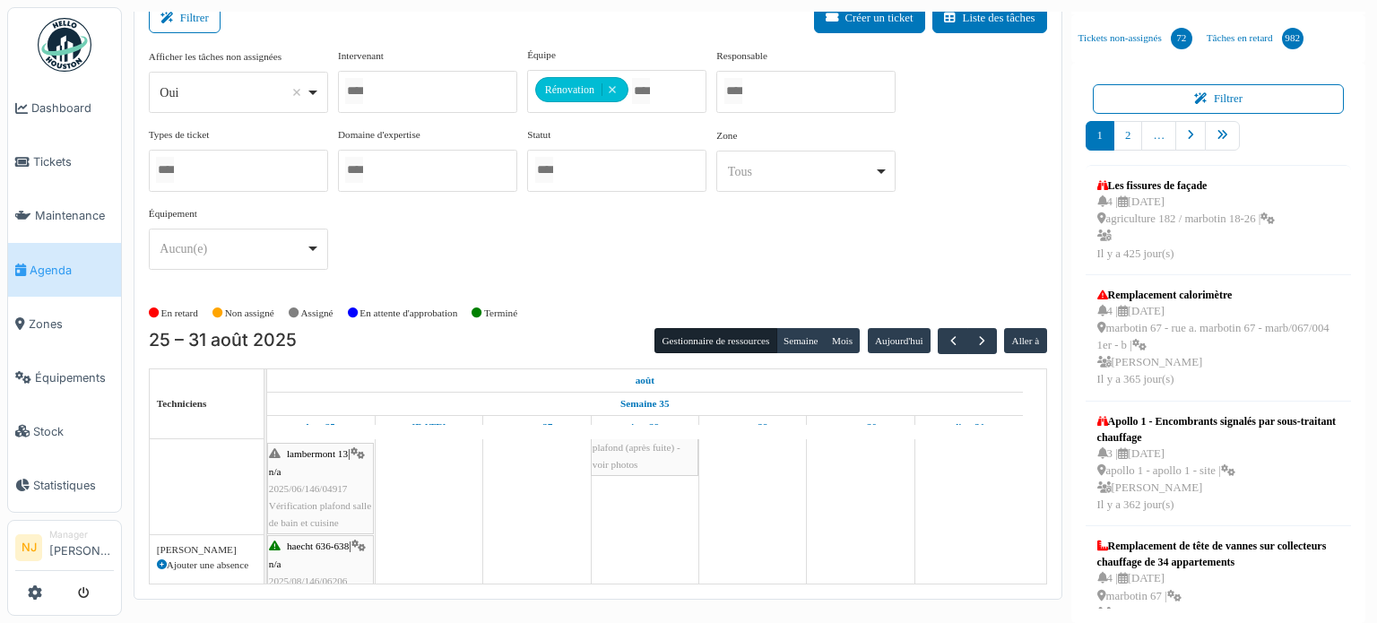
scroll to position [565, 0]
